Goal: Information Seeking & Learning: Learn about a topic

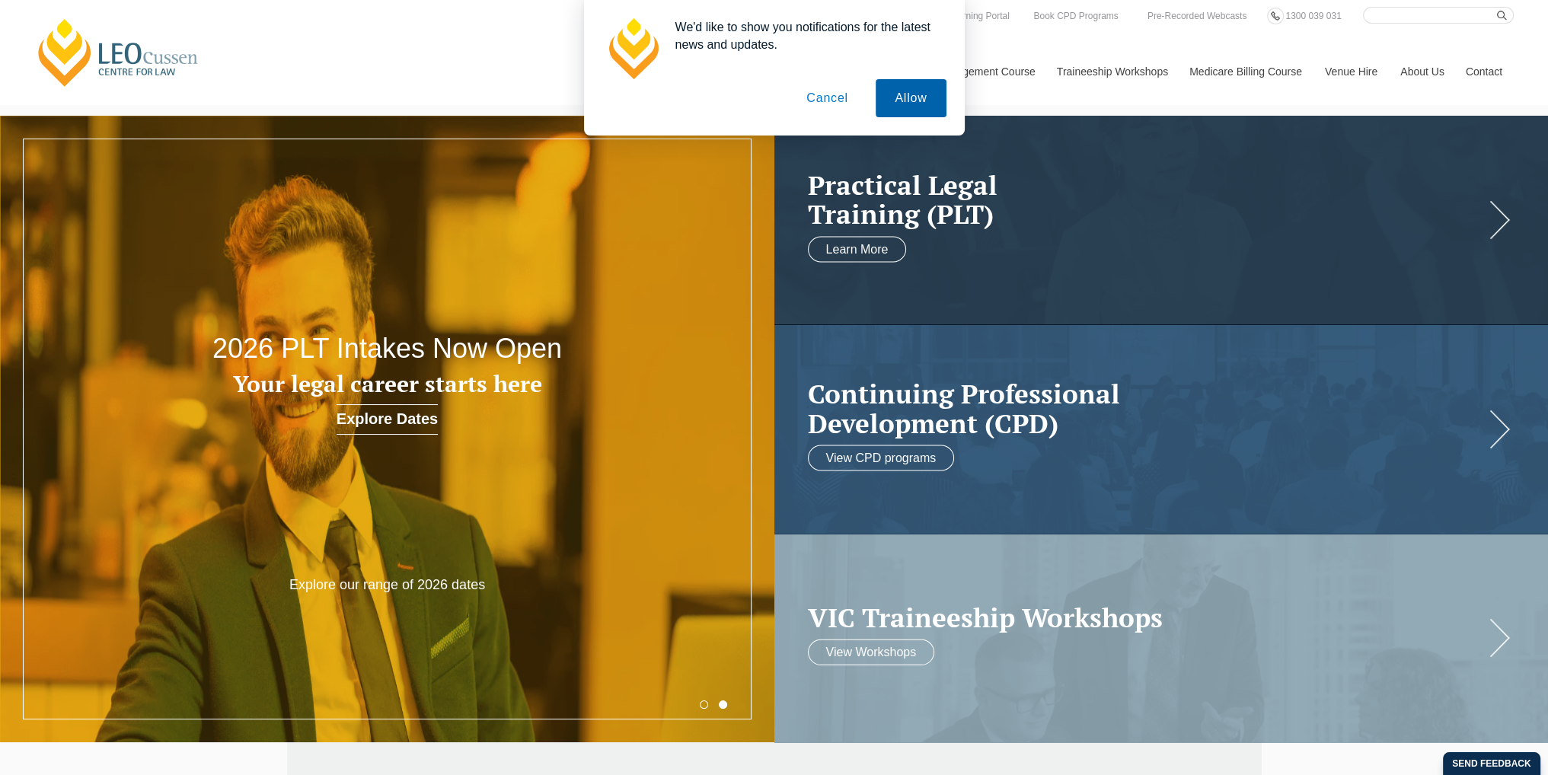
click at [901, 104] on button "Allow" at bounding box center [911, 98] width 70 height 38
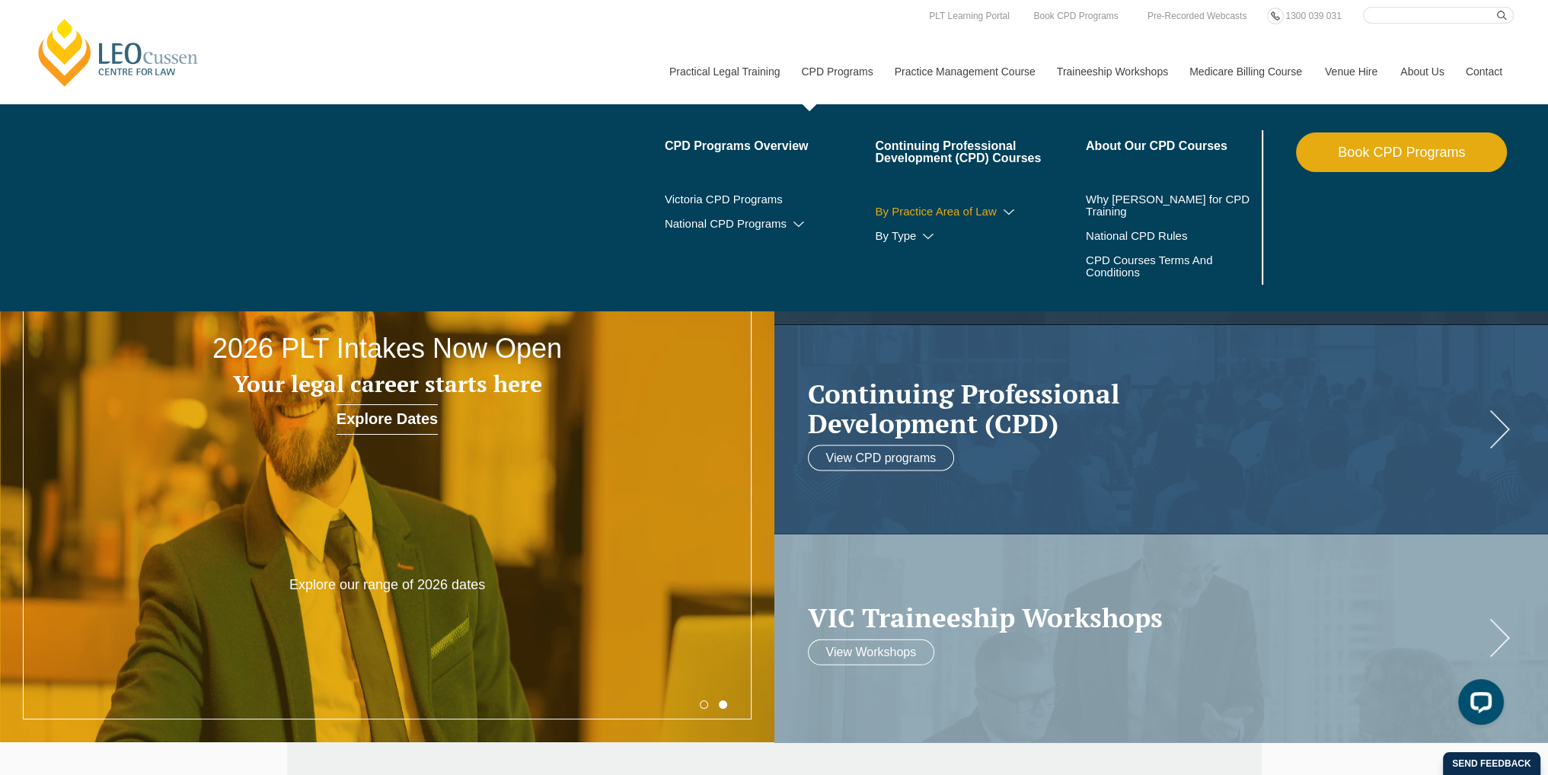
click at [1006, 212] on icon at bounding box center [1008, 212] width 15 height 11
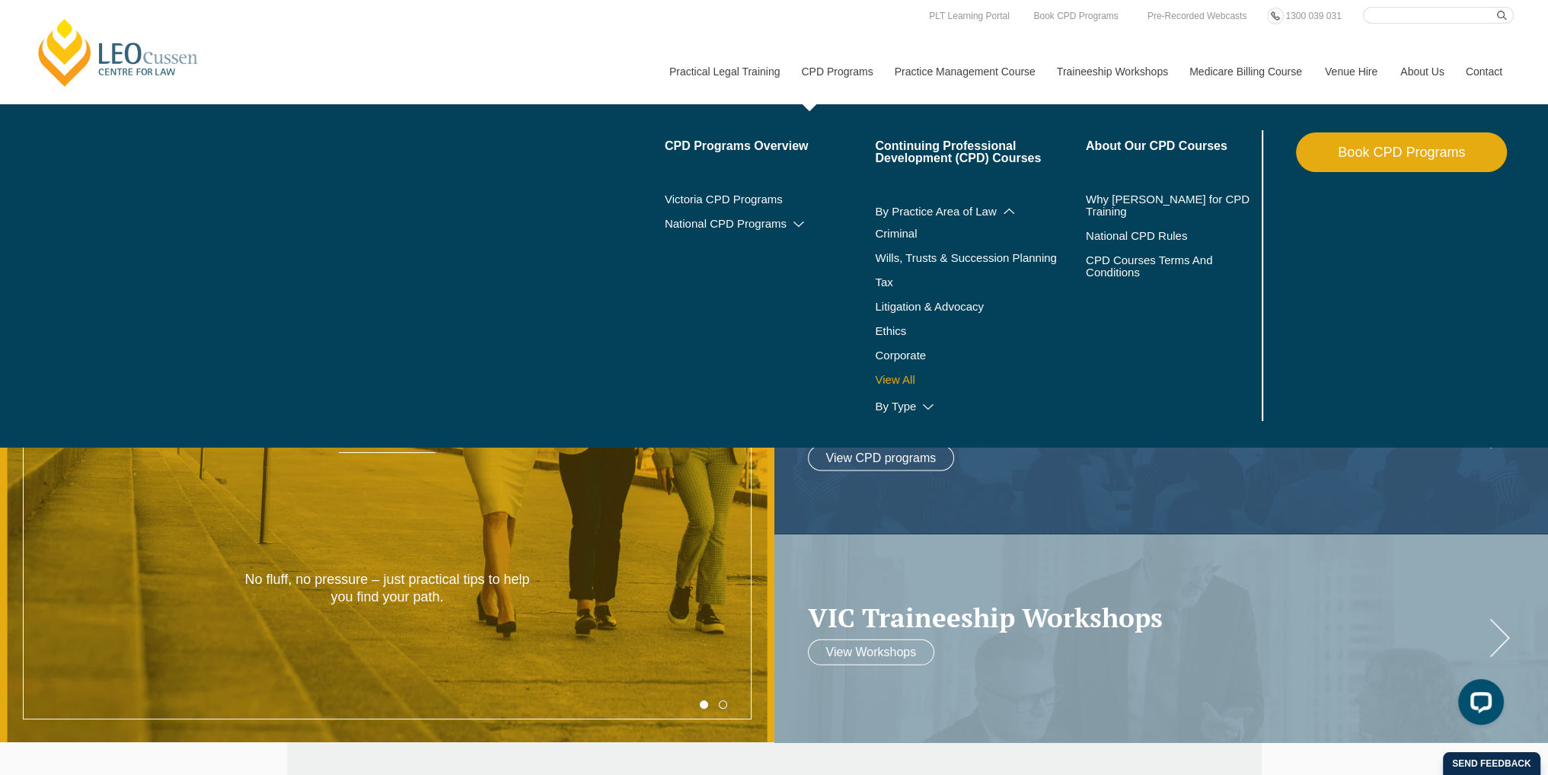
click at [895, 381] on link "View All" at bounding box center [980, 380] width 211 height 12
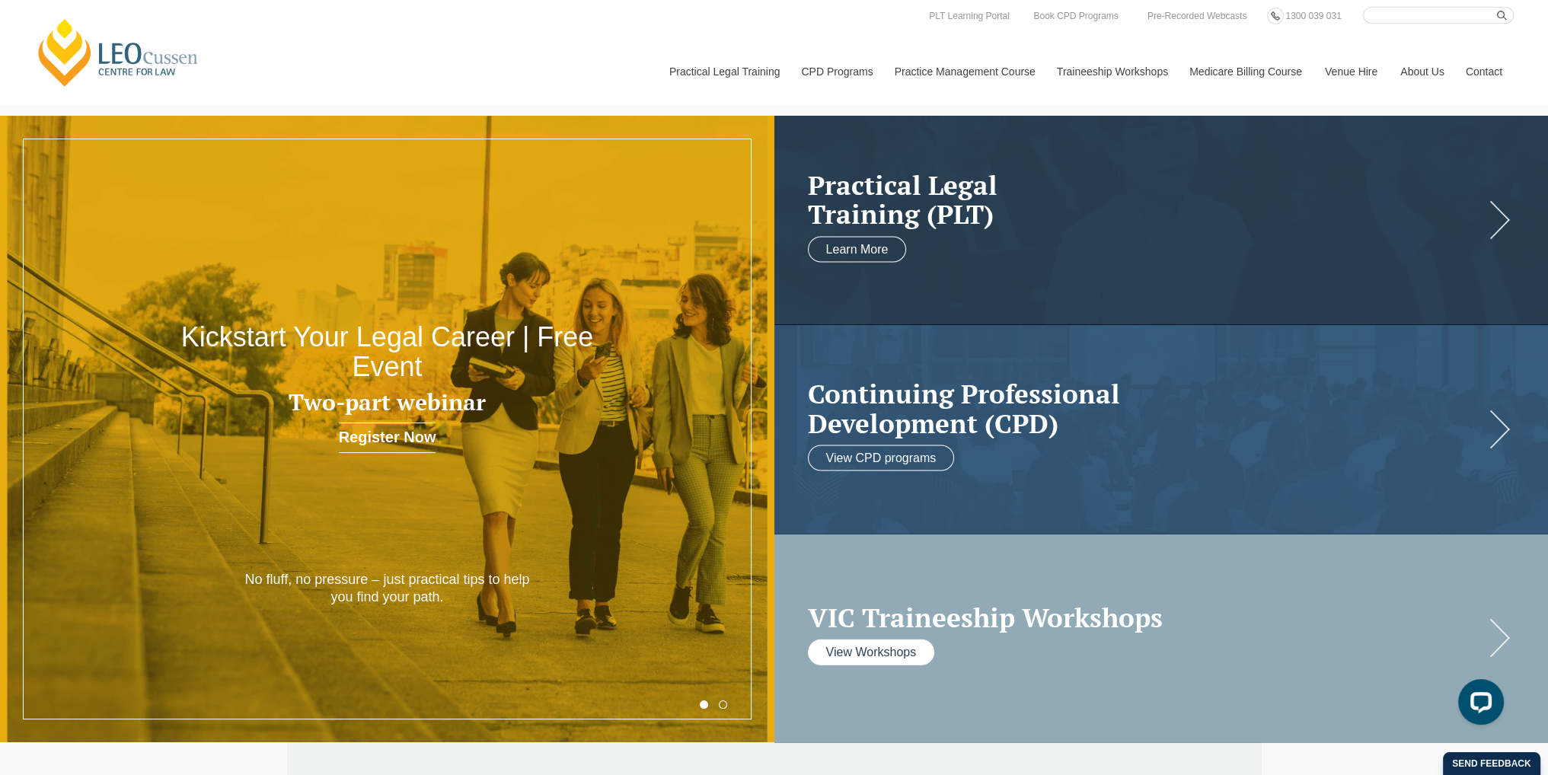
click at [914, 652] on link "View Workshops" at bounding box center [871, 653] width 127 height 26
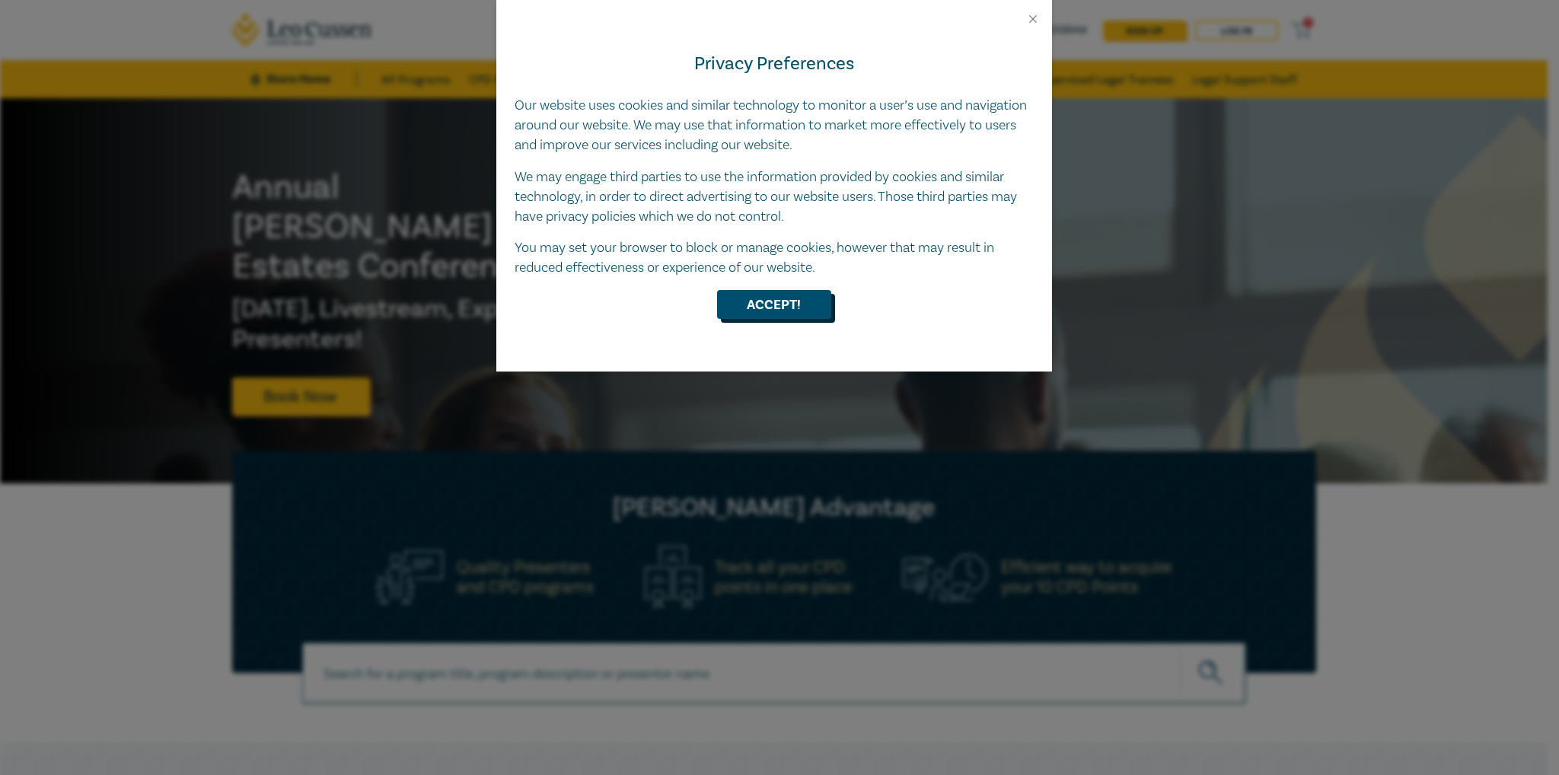
drag, startPoint x: 764, startPoint y: 299, endPoint x: 748, endPoint y: 311, distance: 20.1
click at [764, 299] on button "Accept!" at bounding box center [774, 304] width 114 height 29
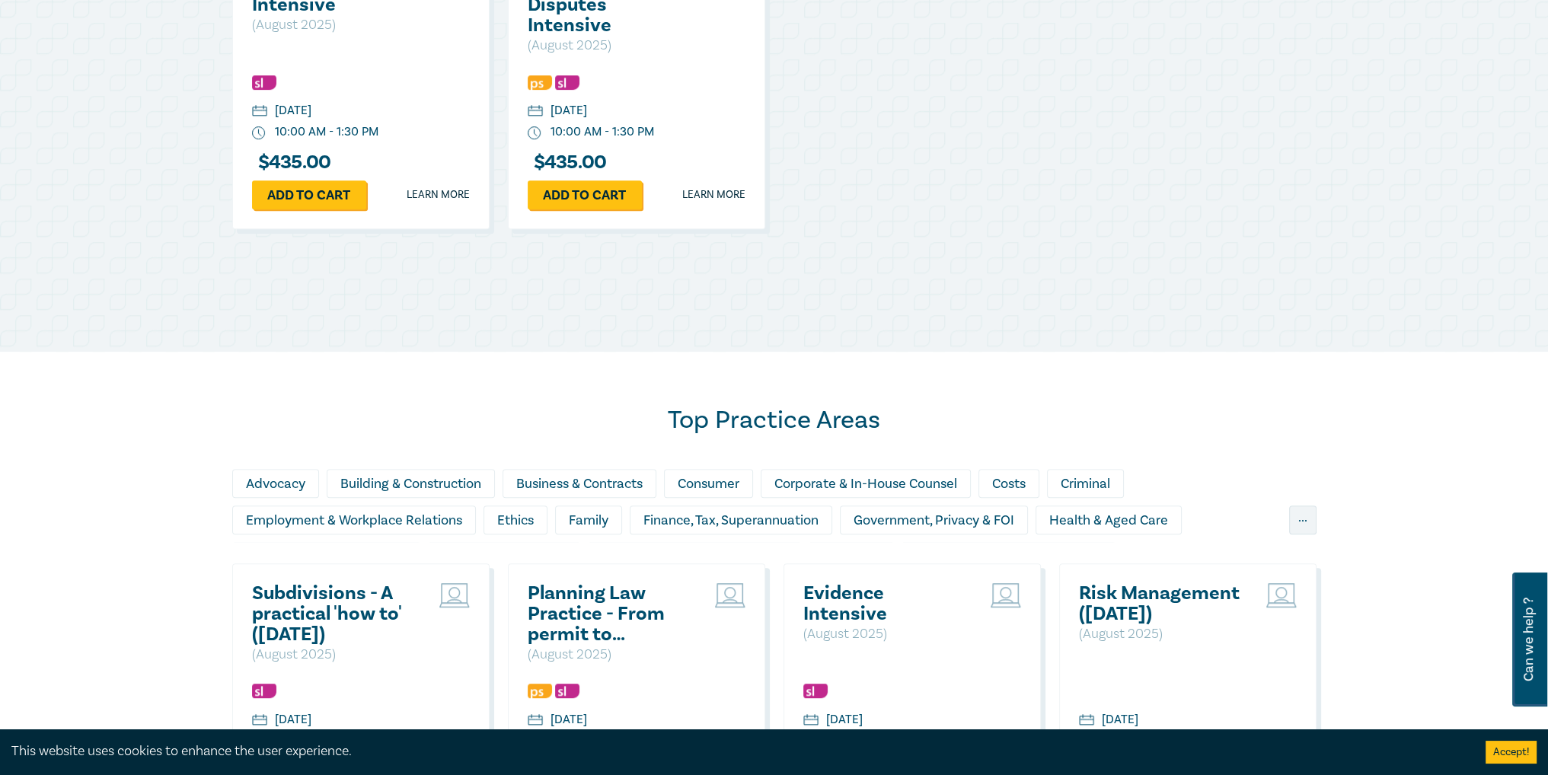
scroll to position [914, 0]
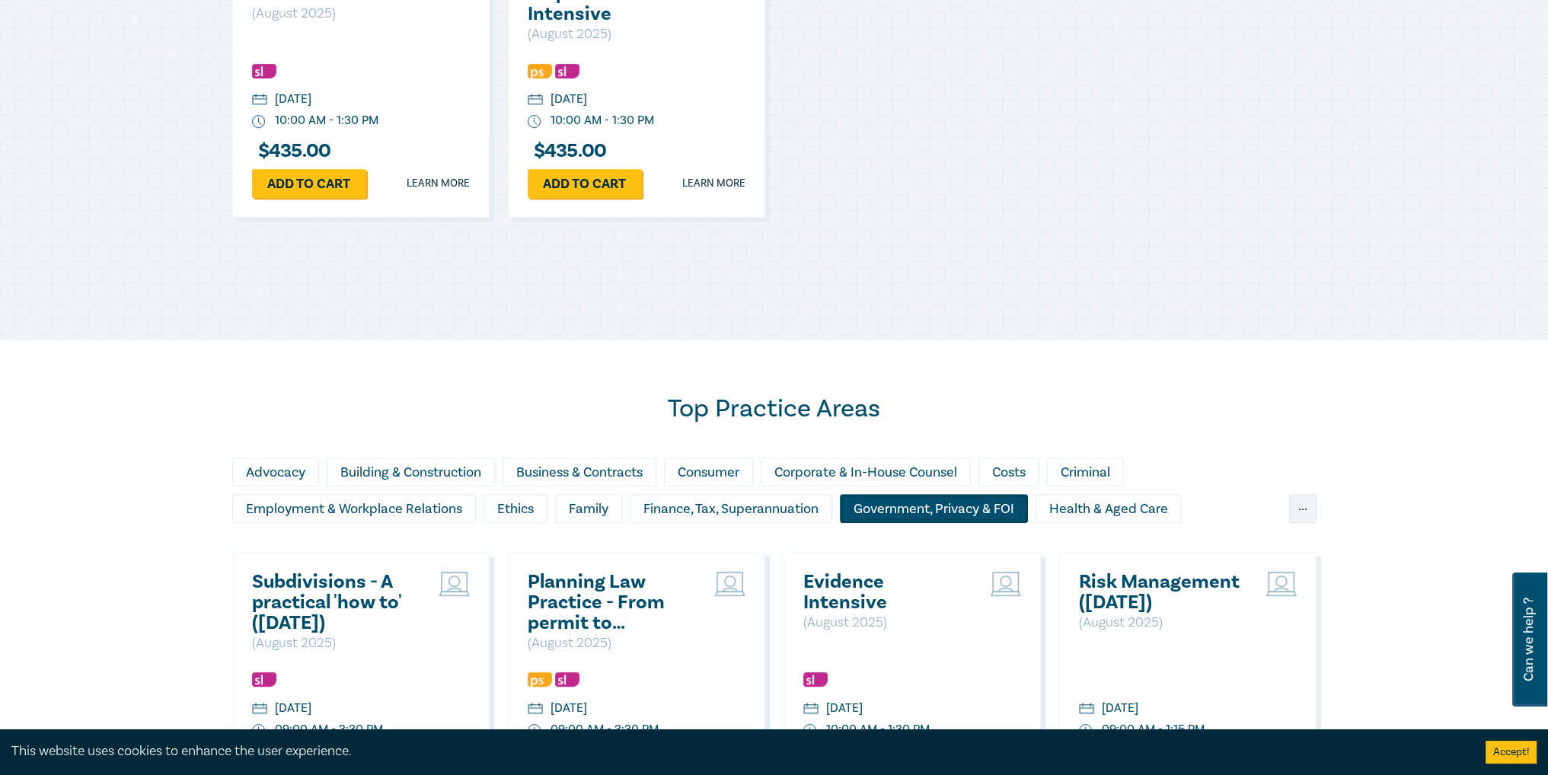
click at [895, 512] on div "Government, Privacy & FOI" at bounding box center [934, 508] width 188 height 29
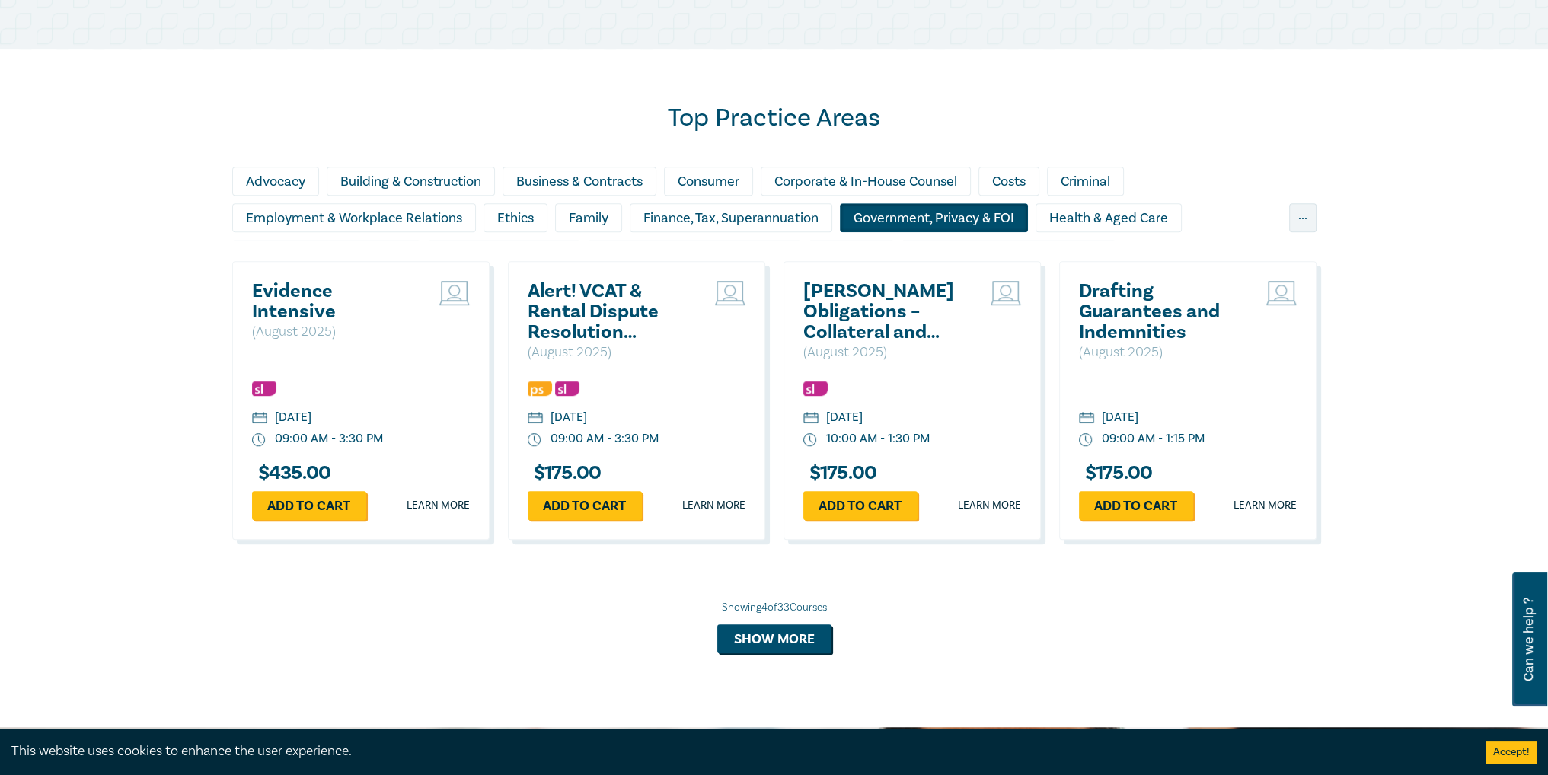
scroll to position [1218, 0]
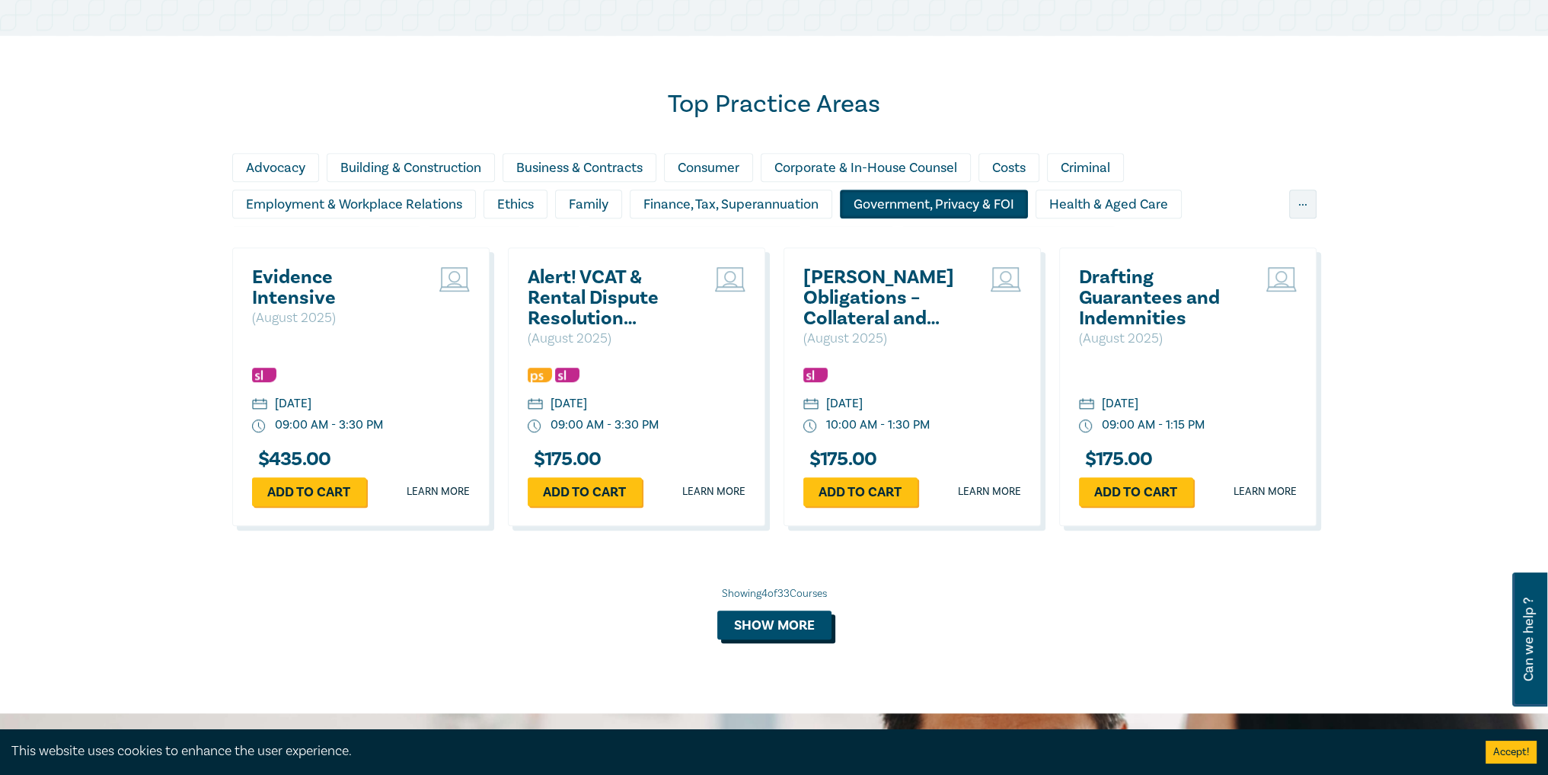
click at [777, 622] on button "Show more" at bounding box center [774, 625] width 114 height 29
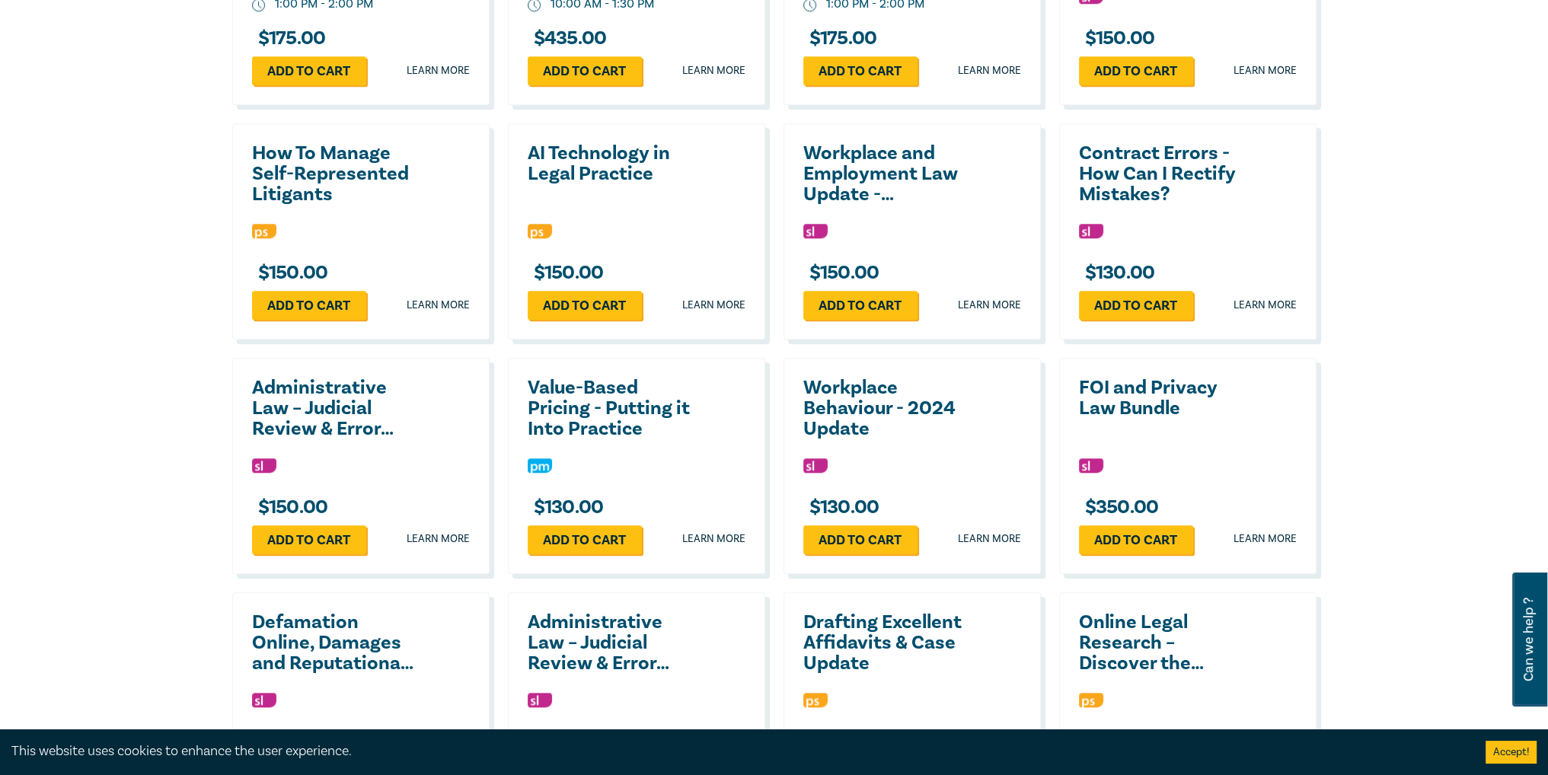
scroll to position [1980, 0]
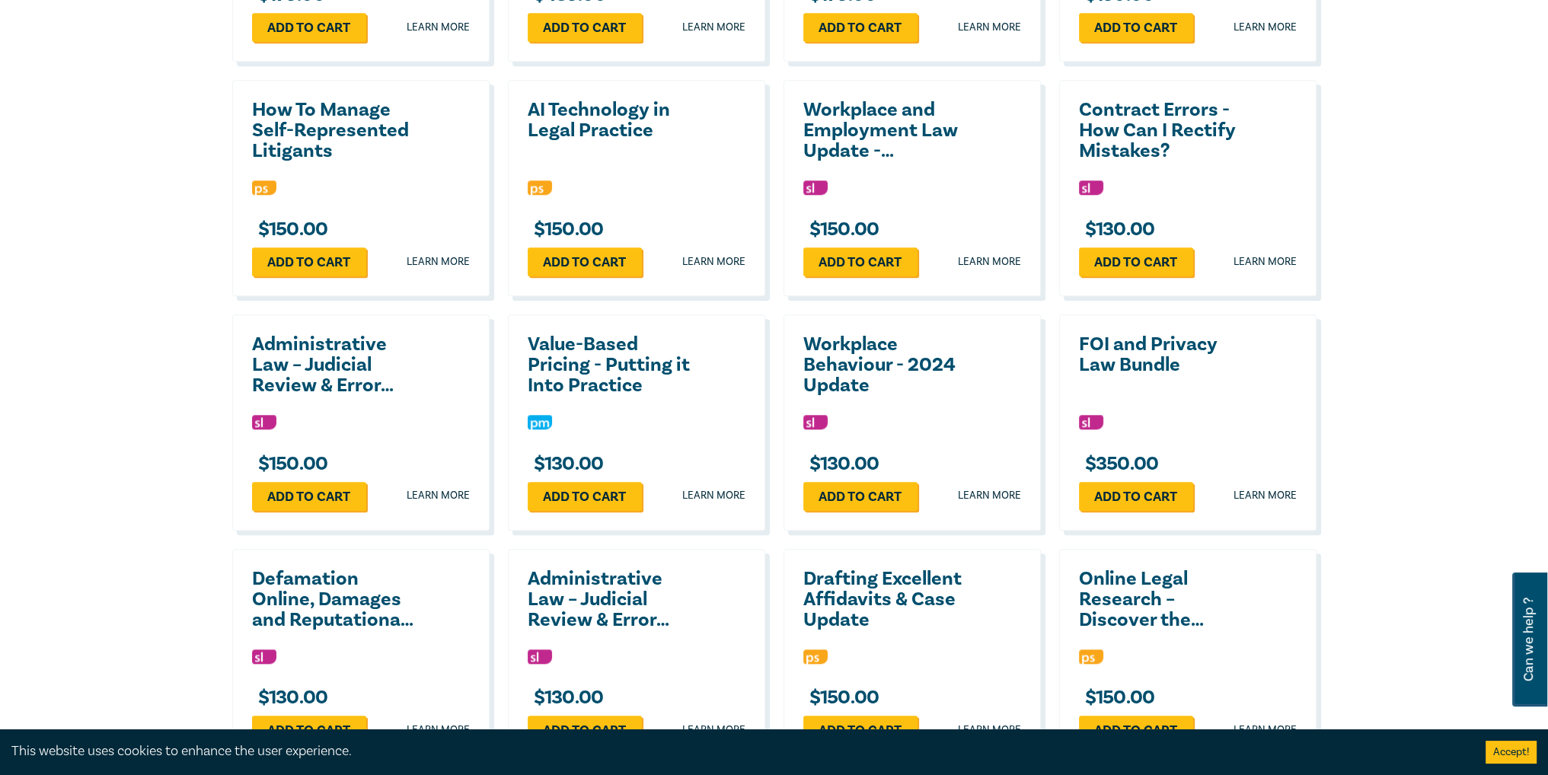
click at [1137, 345] on h2 "FOI and Privacy Law Bundle" at bounding box center [1161, 354] width 164 height 41
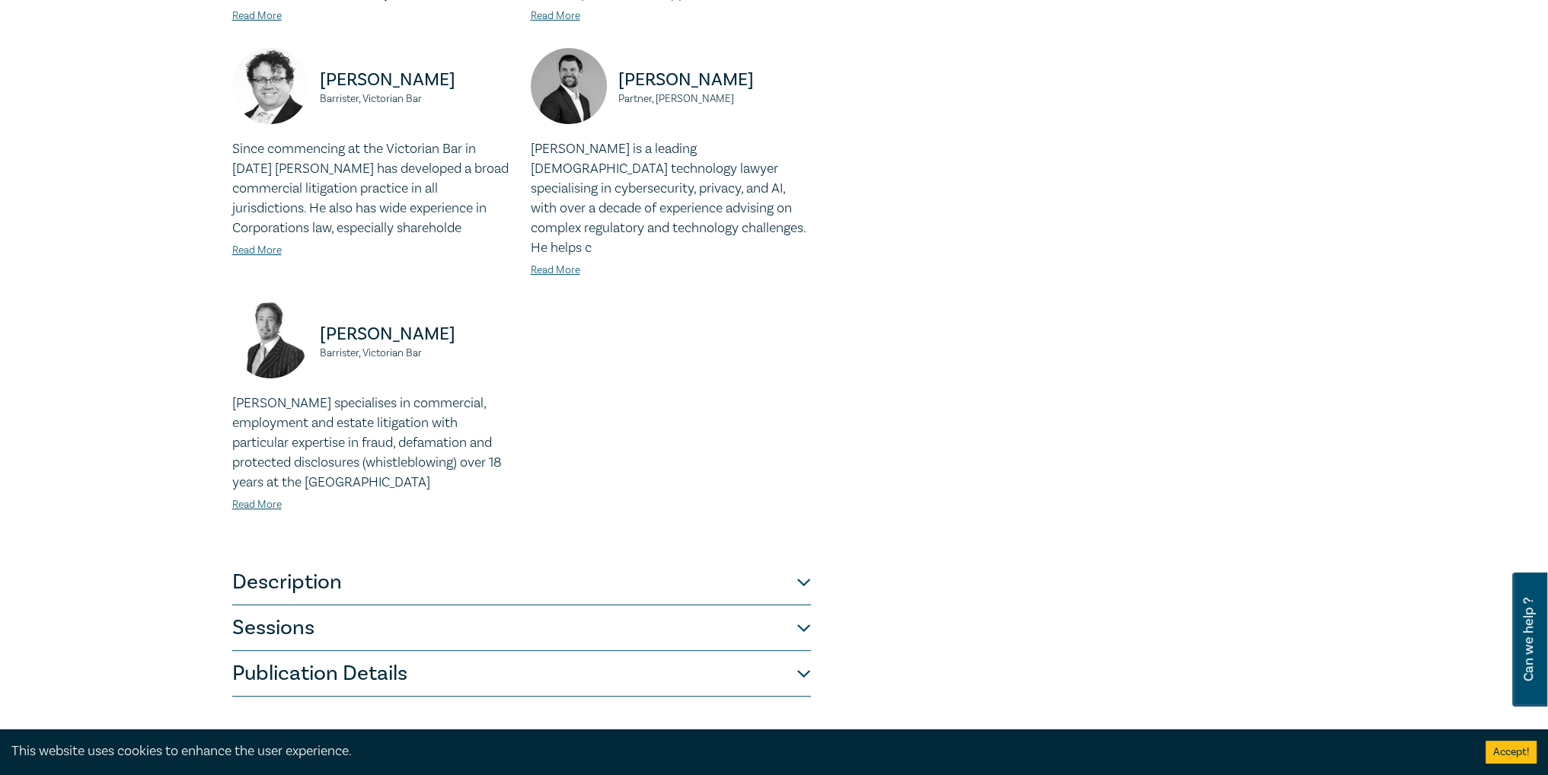
scroll to position [609, 0]
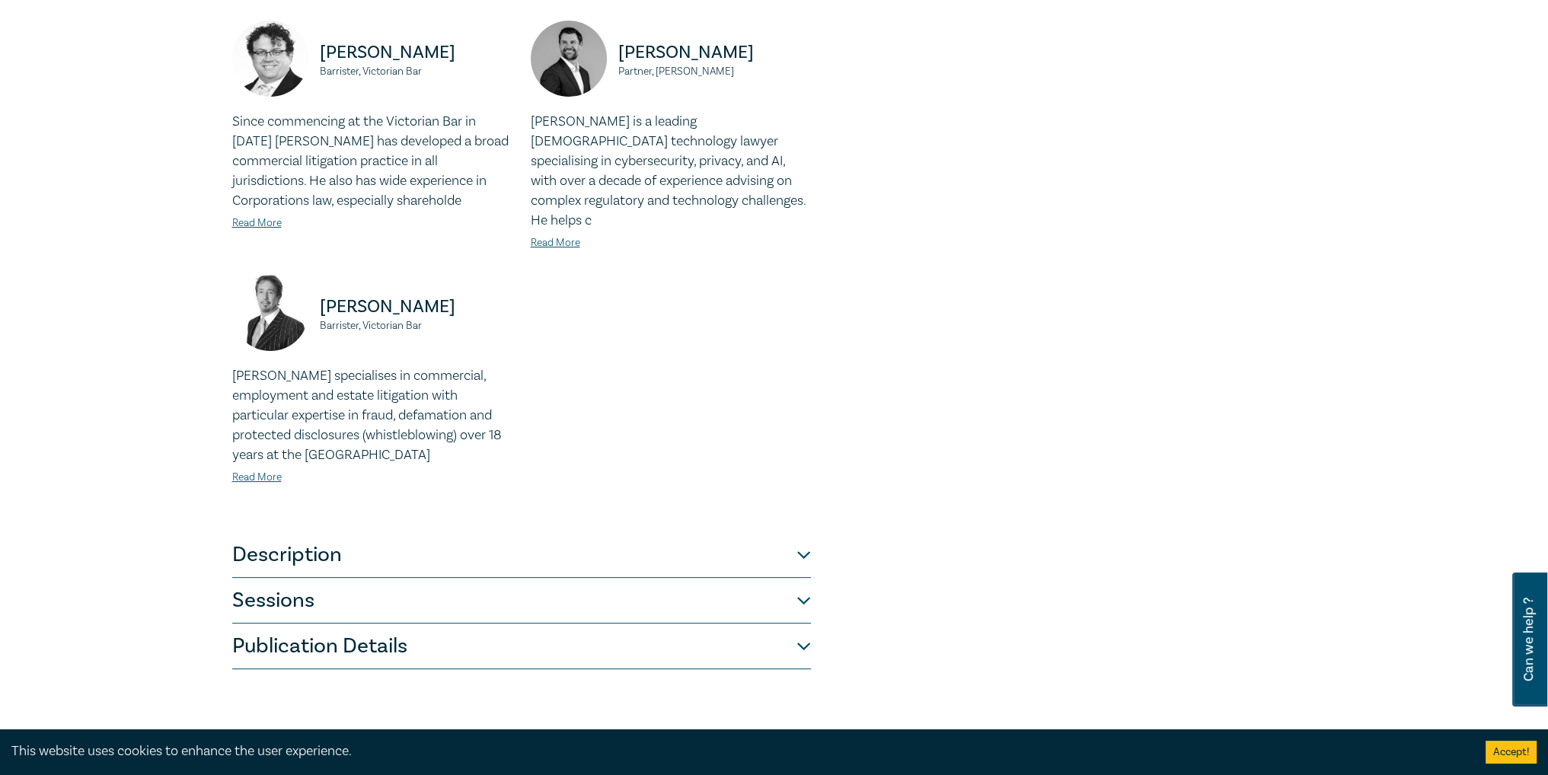
click at [805, 532] on button "Description" at bounding box center [521, 555] width 579 height 46
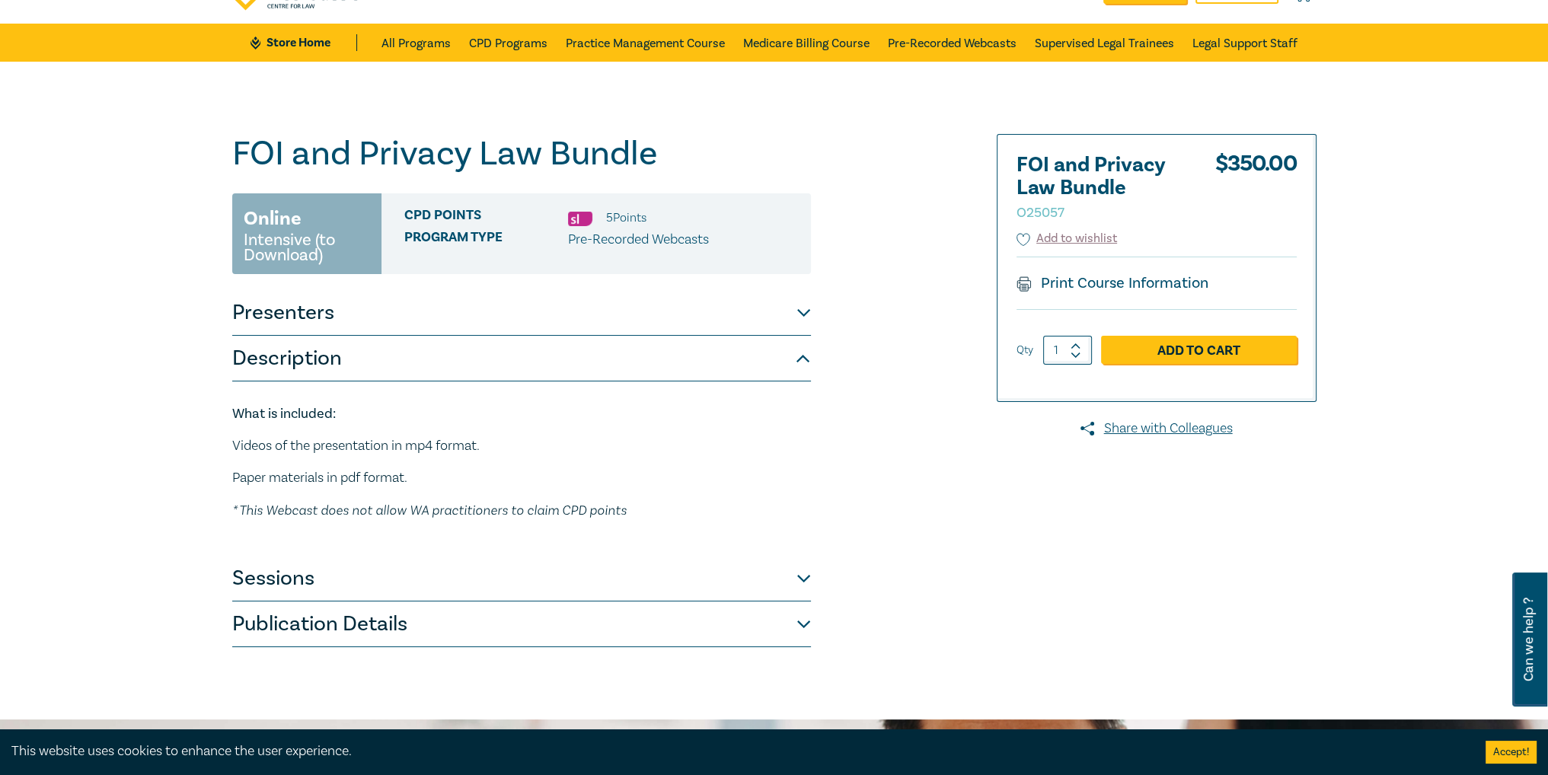
scroll to position [0, 0]
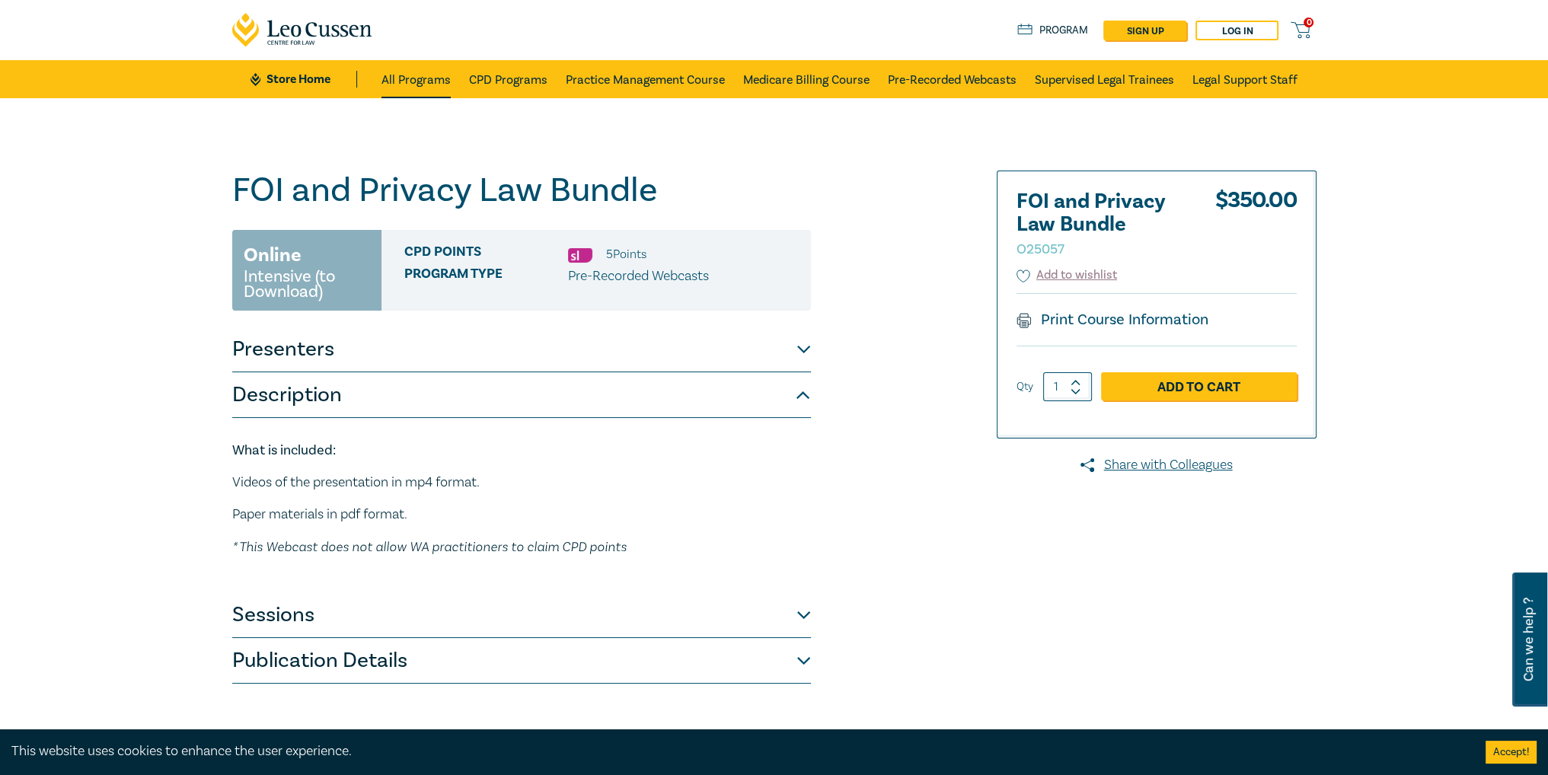
click at [427, 81] on link "All Programs" at bounding box center [415, 79] width 69 height 38
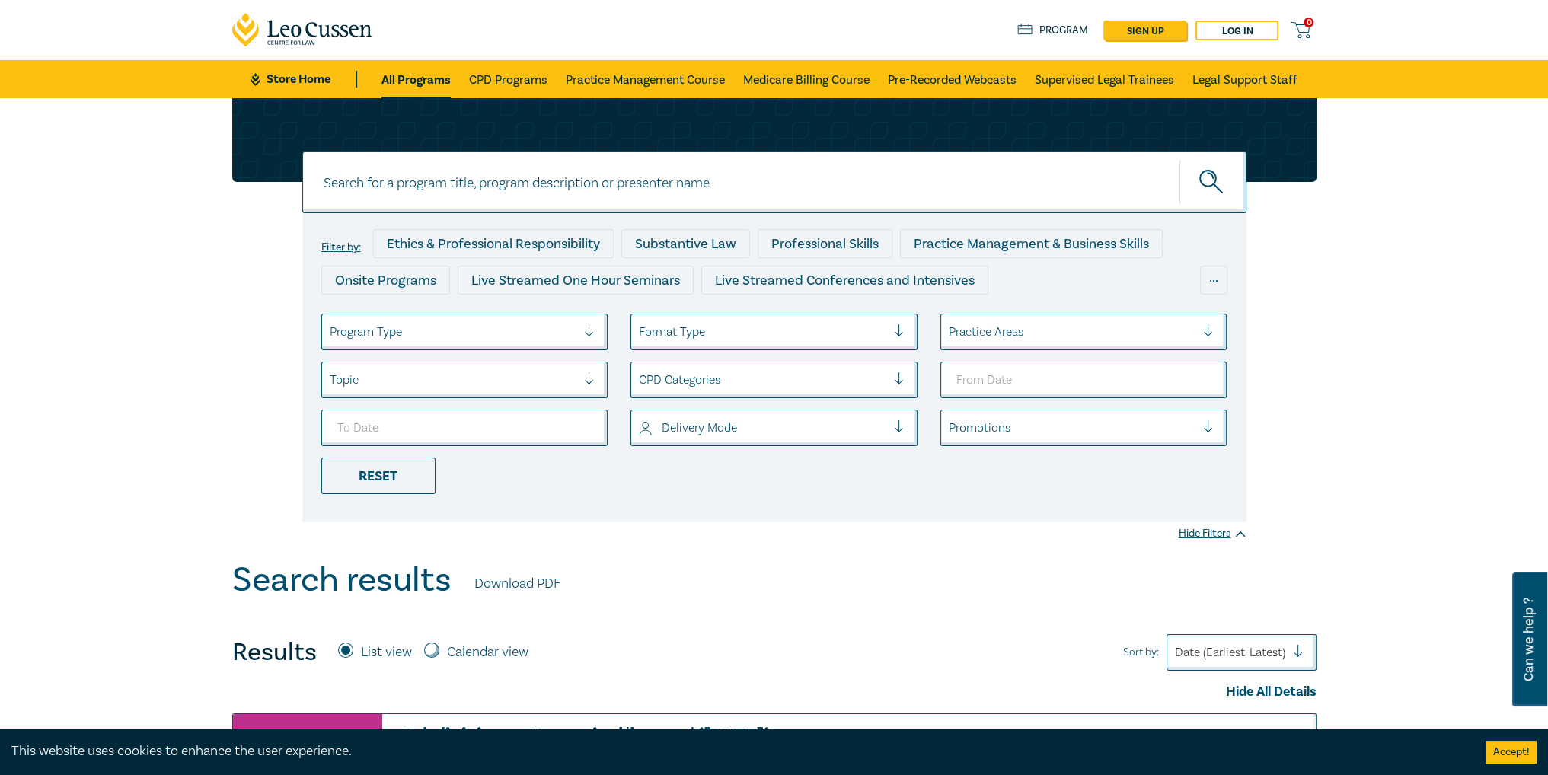
click at [1078, 327] on div at bounding box center [1072, 332] width 247 height 20
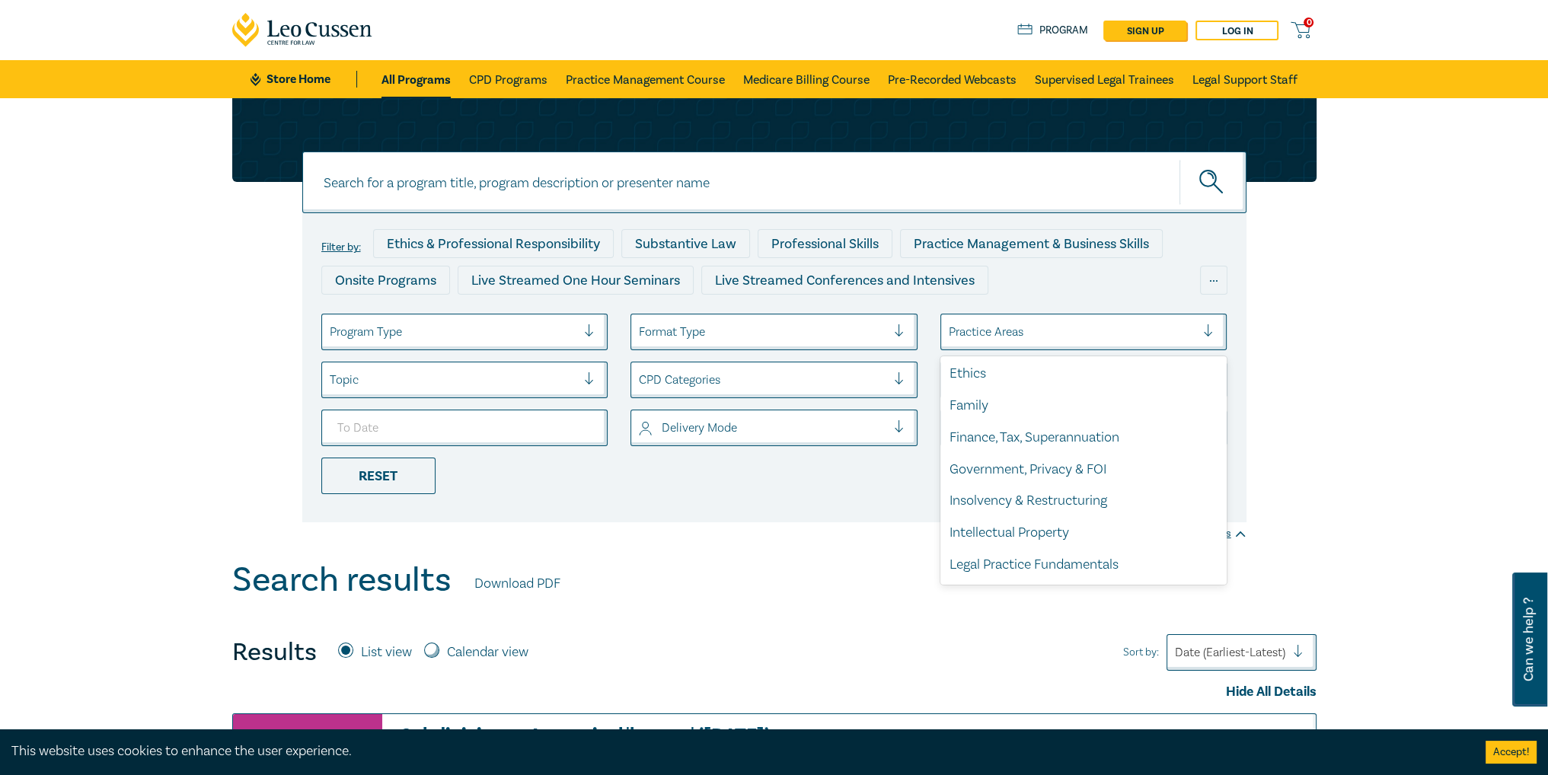
scroll to position [228, 0]
click at [1068, 464] on div "Government, Privacy & FOI" at bounding box center [1083, 467] width 287 height 32
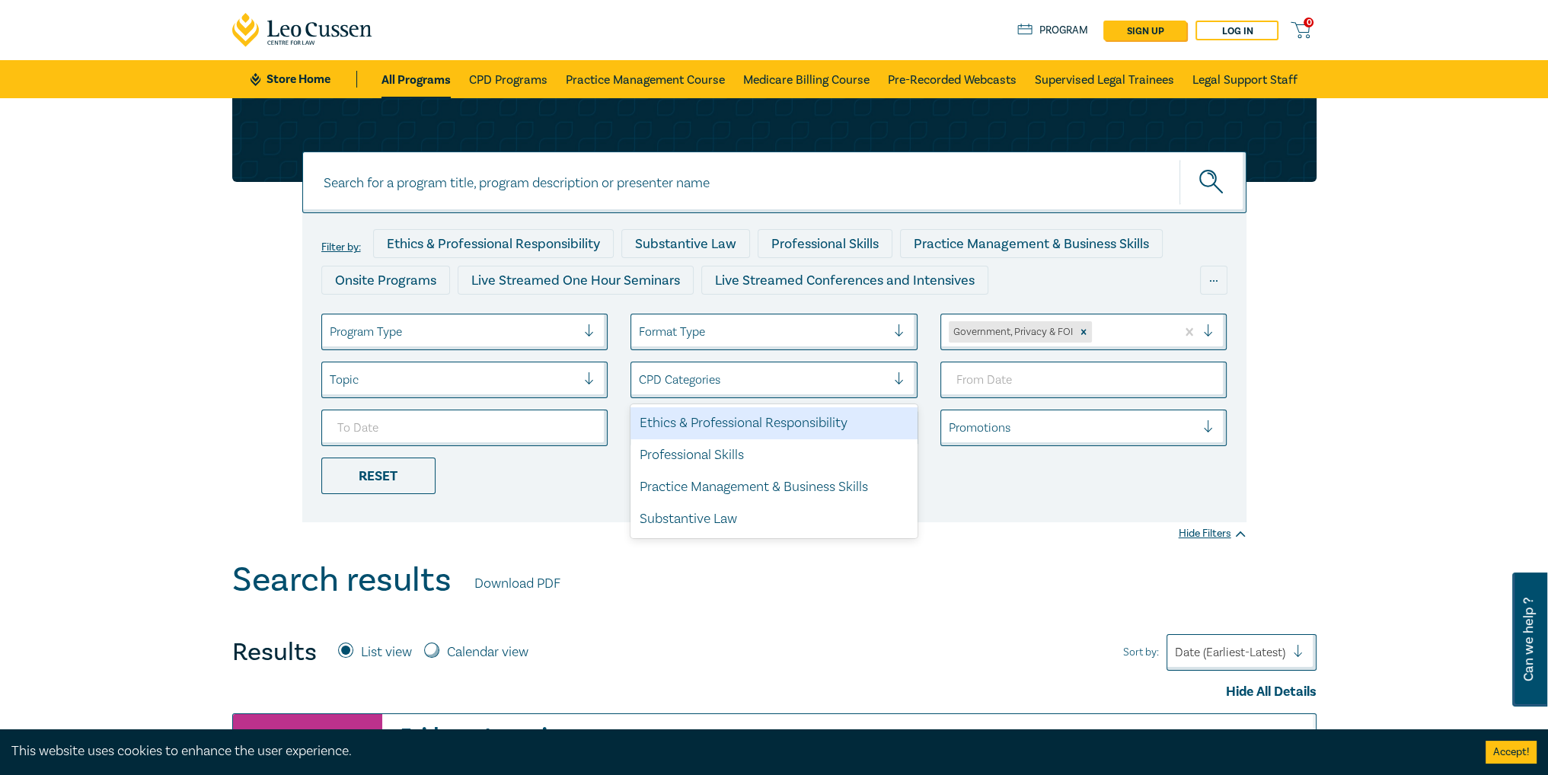
click at [905, 375] on div at bounding box center [905, 379] width 23 height 15
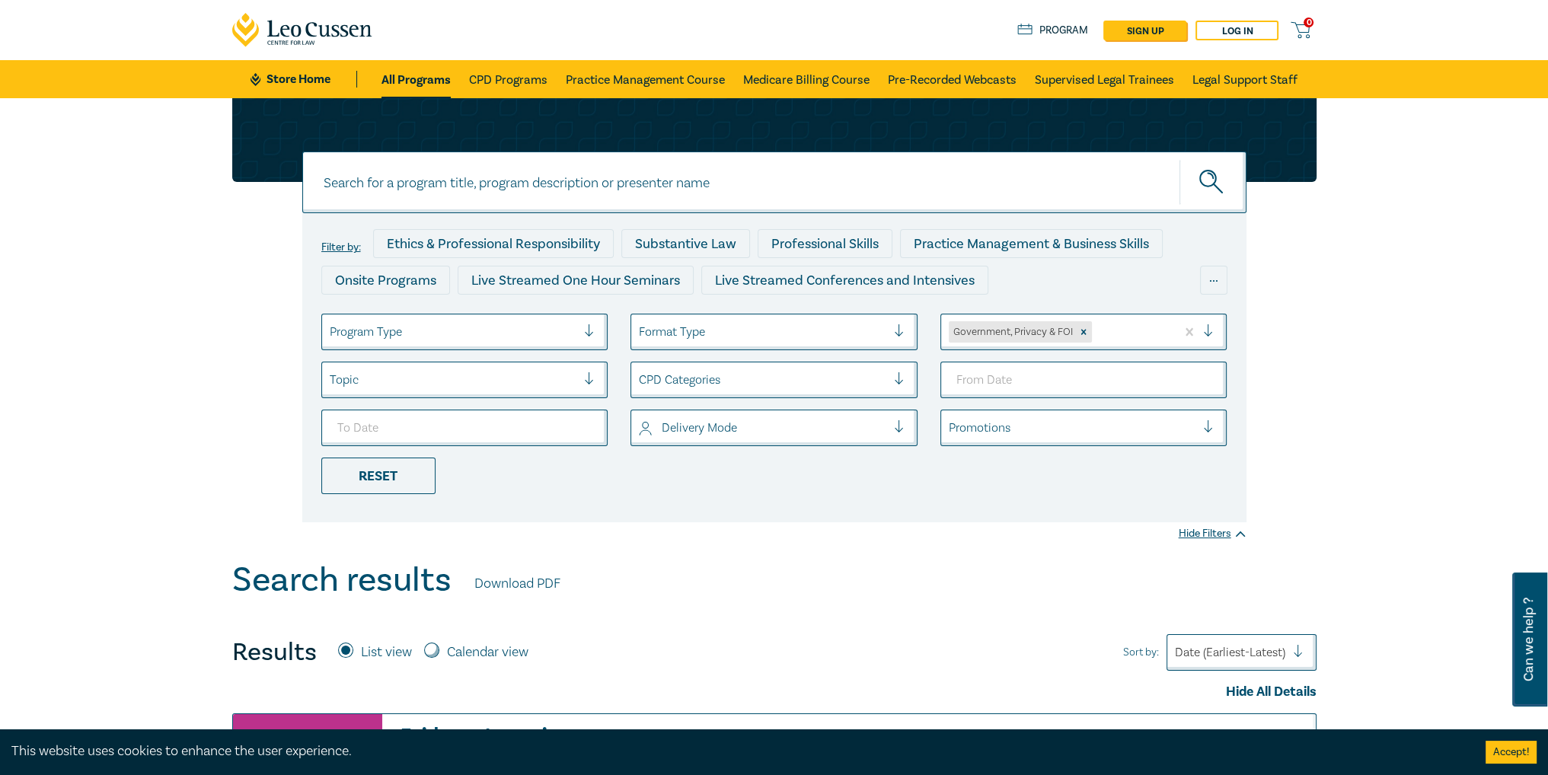
click at [911, 330] on div at bounding box center [905, 331] width 23 height 15
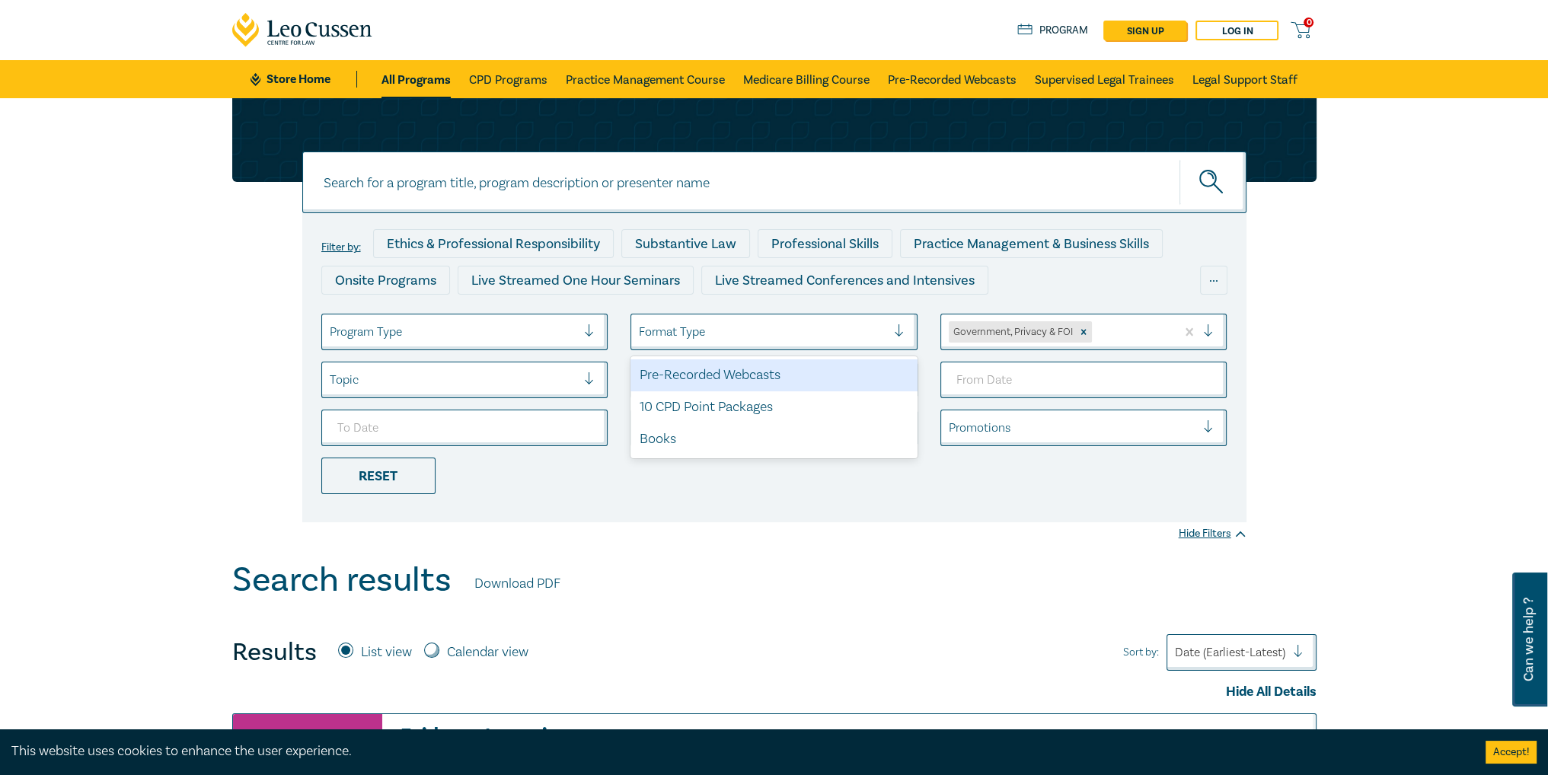
click at [910, 330] on div at bounding box center [905, 331] width 23 height 15
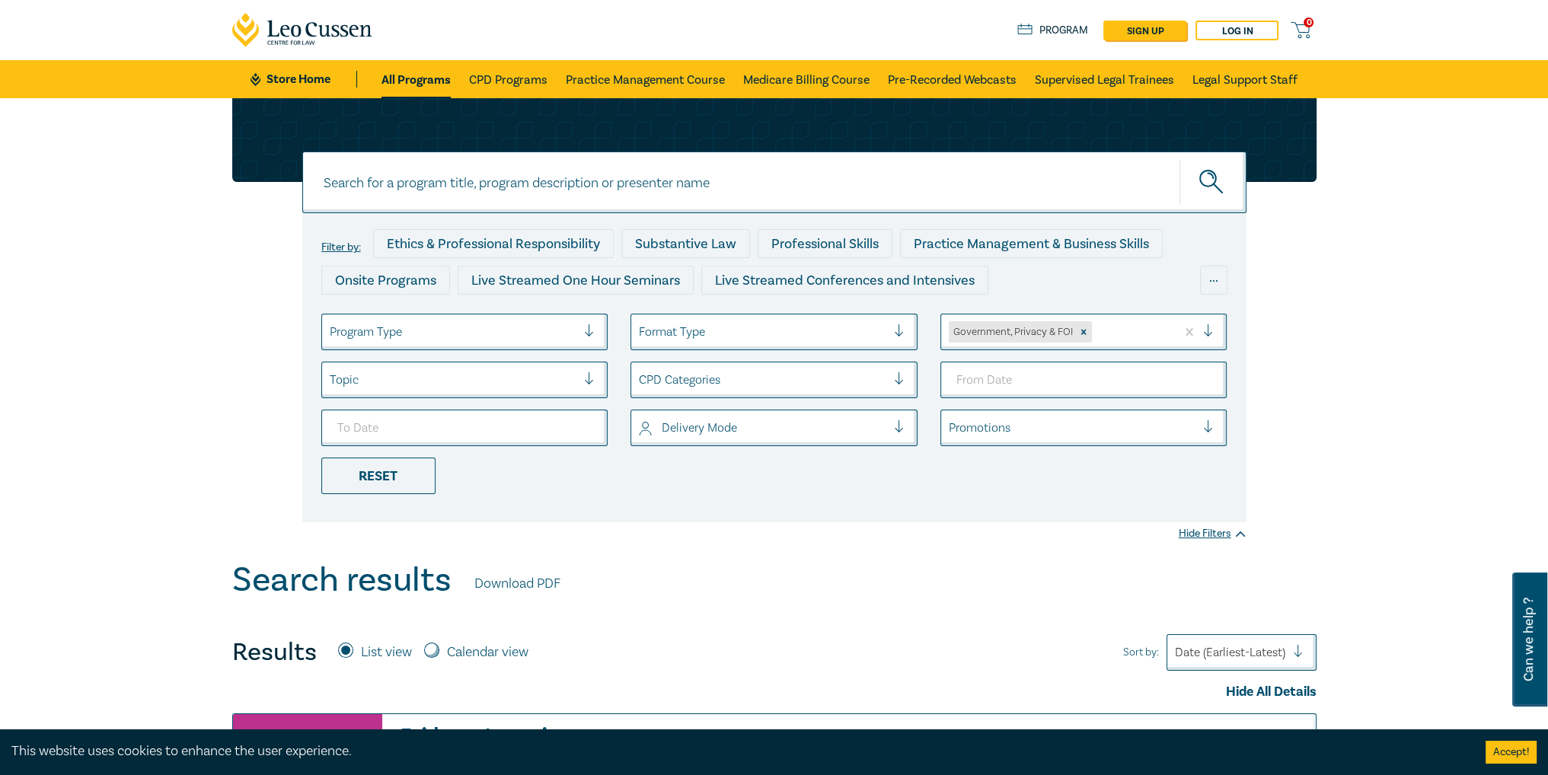
click at [567, 329] on div at bounding box center [453, 332] width 247 height 20
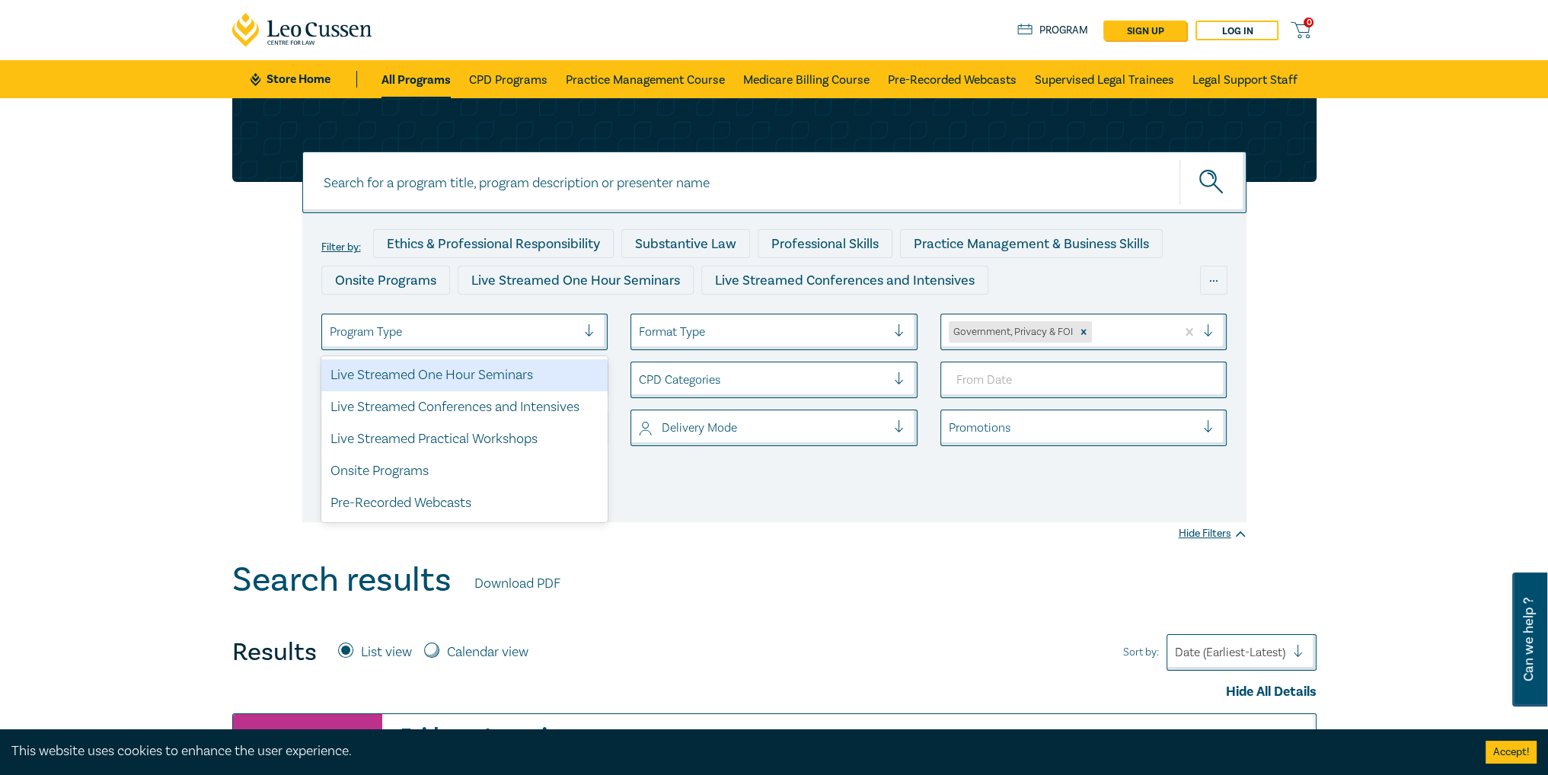
click at [567, 329] on div at bounding box center [453, 332] width 247 height 20
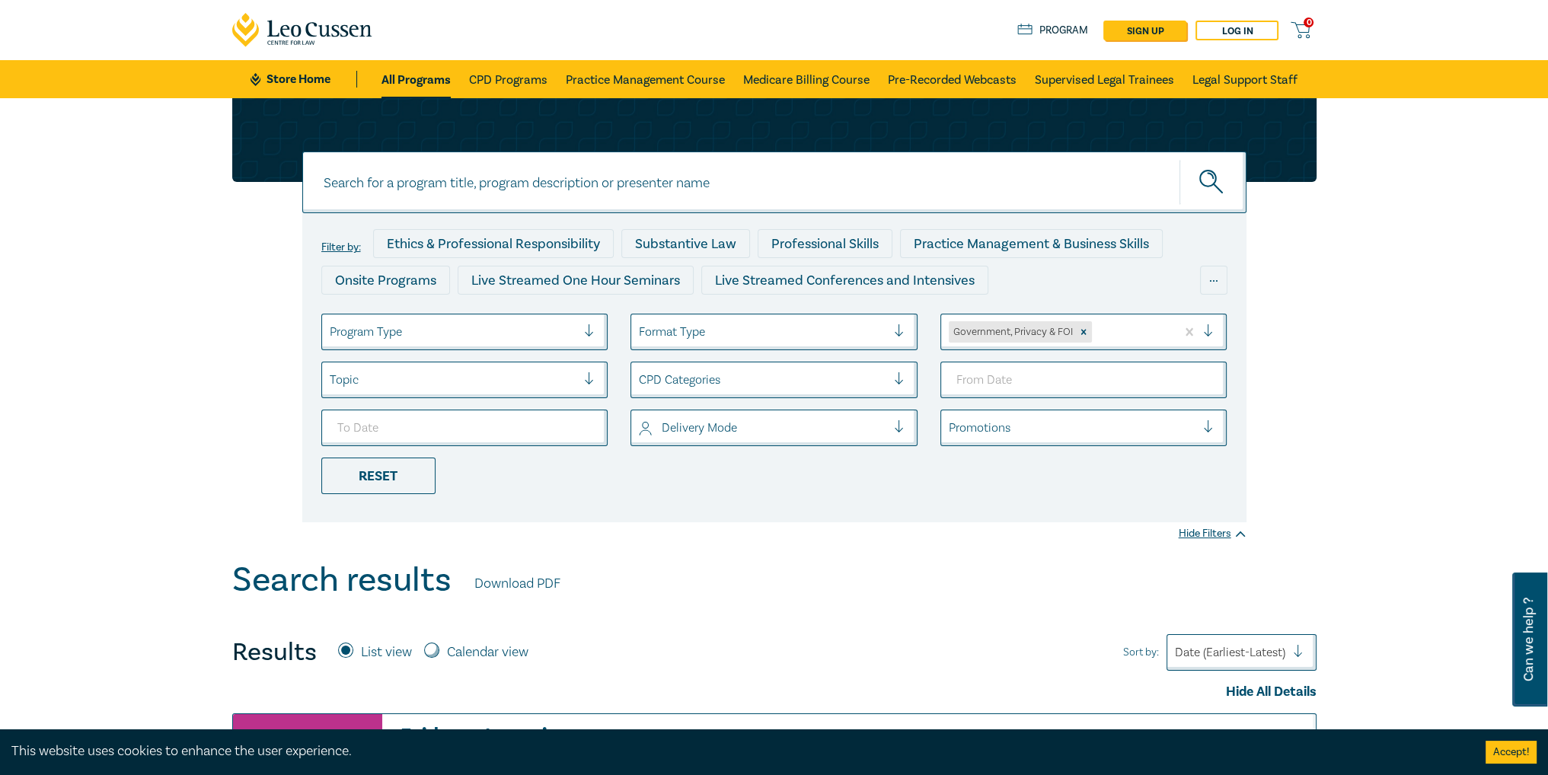
click at [579, 378] on div "Topic" at bounding box center [453, 380] width 263 height 26
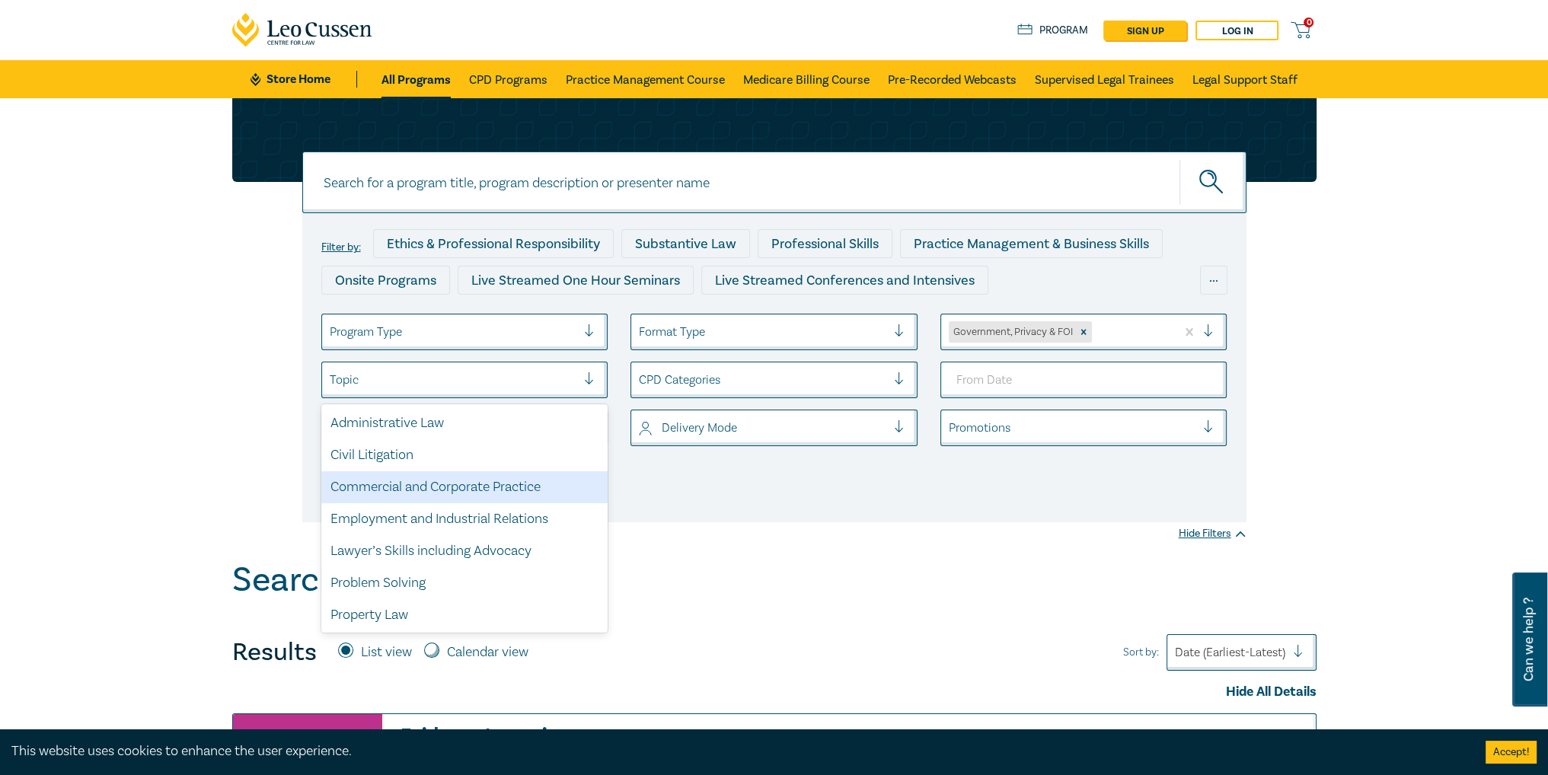
click at [727, 506] on div "Filter by: Ethics & Professional Responsibility Substantive Law Professional Sk…" at bounding box center [774, 367] width 944 height 309
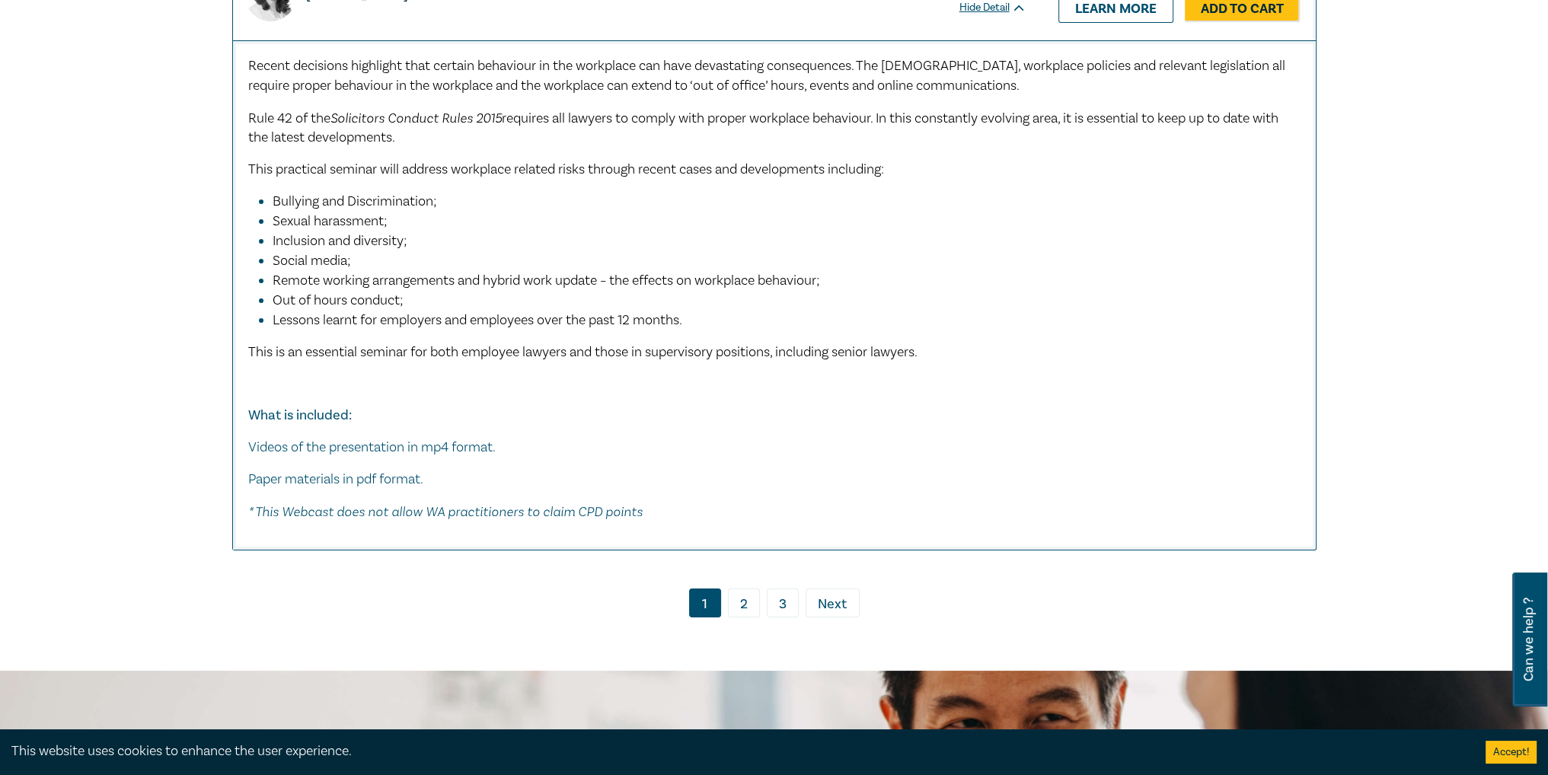
scroll to position [7690, 0]
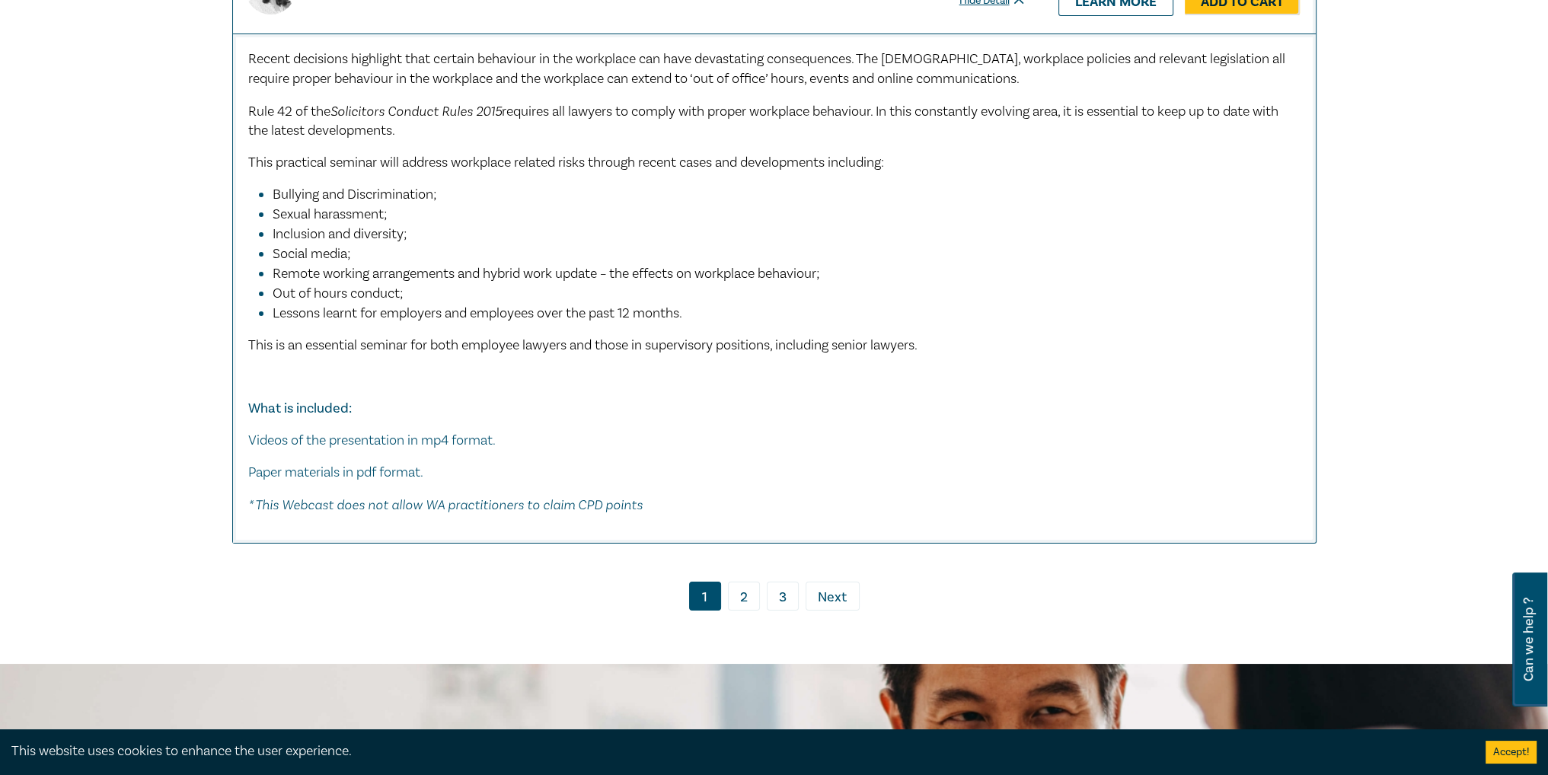
click at [747, 582] on link "2" at bounding box center [744, 596] width 32 height 29
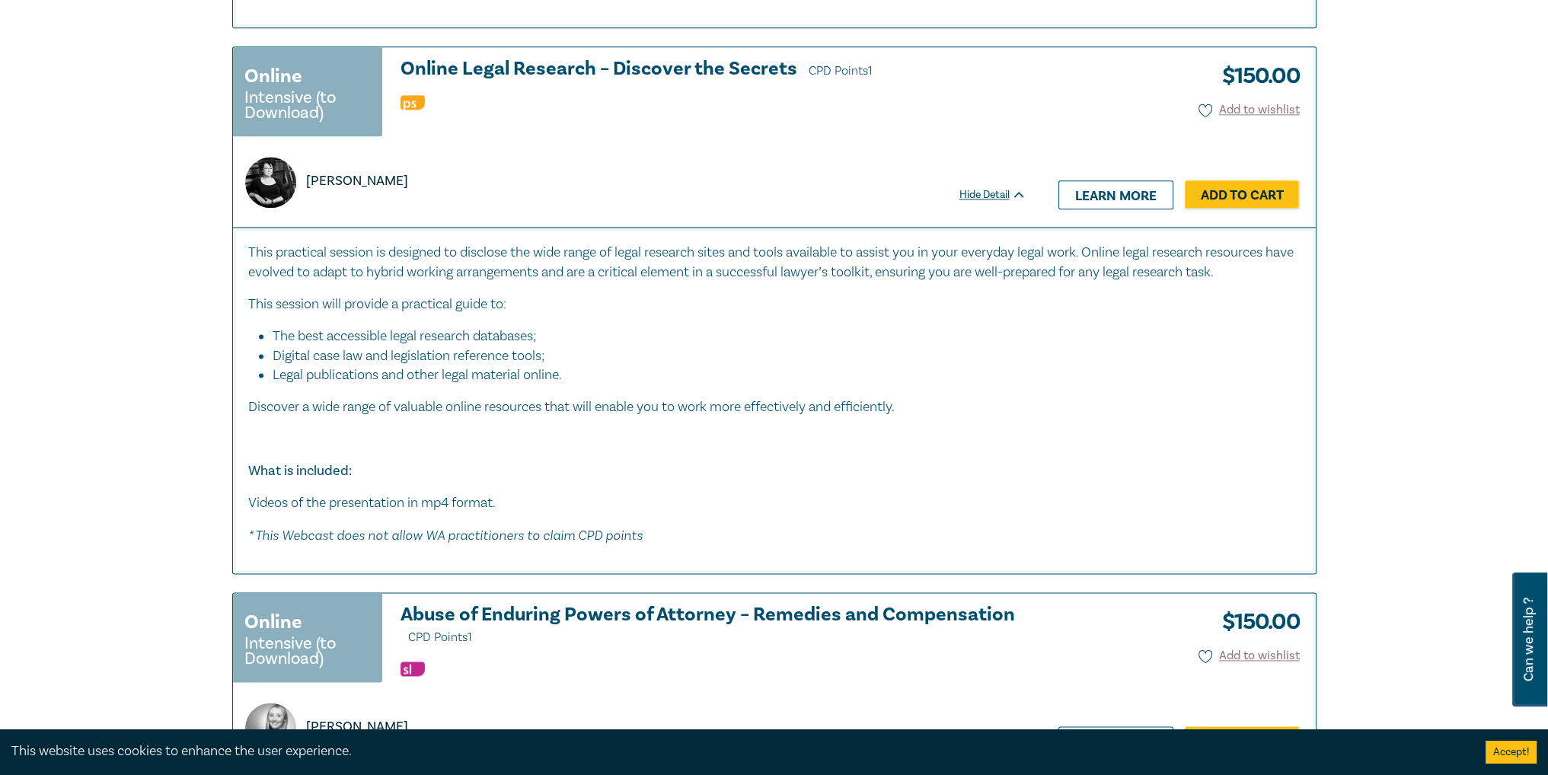
scroll to position [2799, 0]
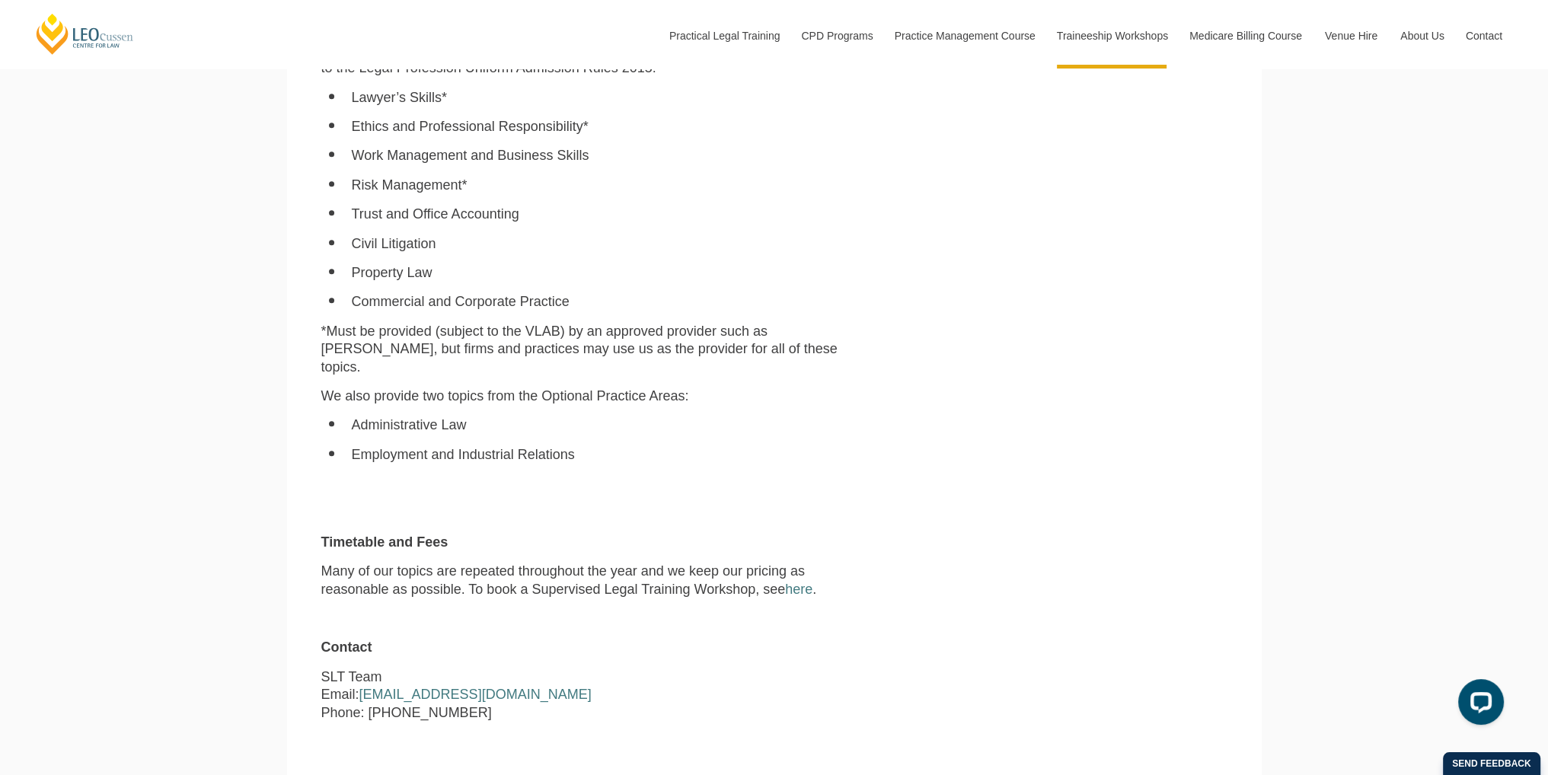
scroll to position [1142, 0]
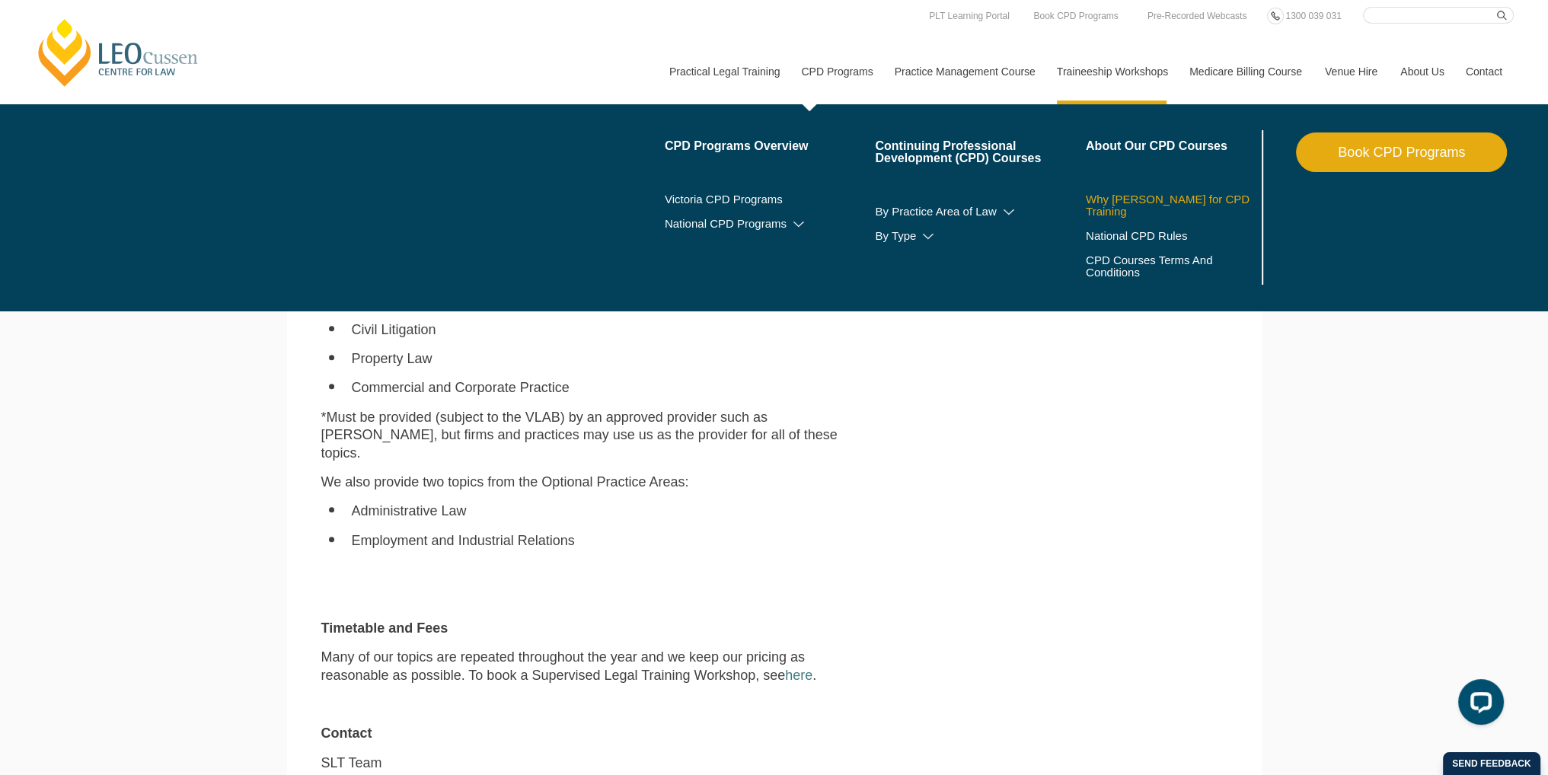
click at [1130, 202] on link "Why [PERSON_NAME] for CPD Training" at bounding box center [1172, 205] width 173 height 24
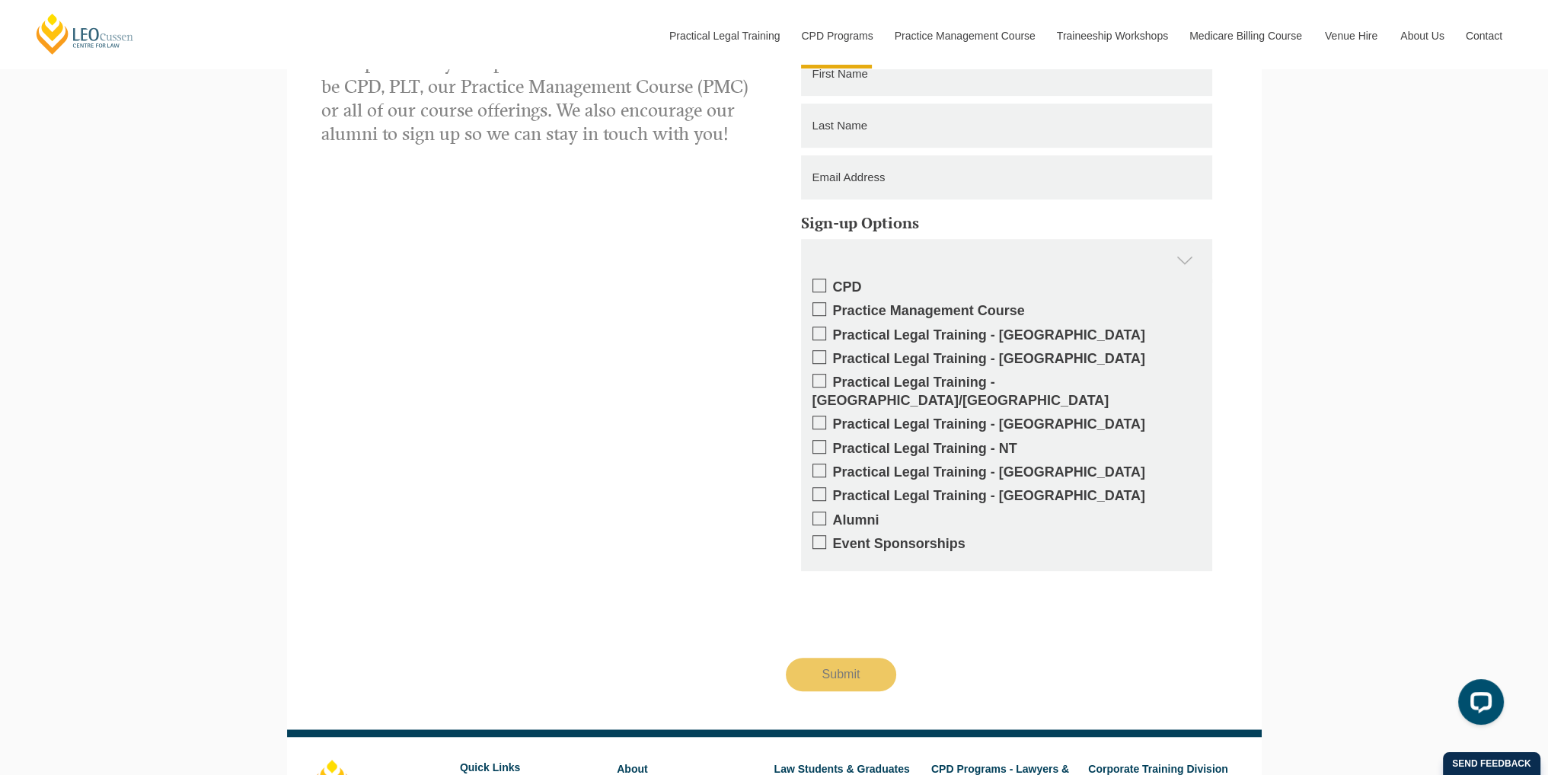
scroll to position [1447, 0]
